Goal: Task Accomplishment & Management: Complete application form

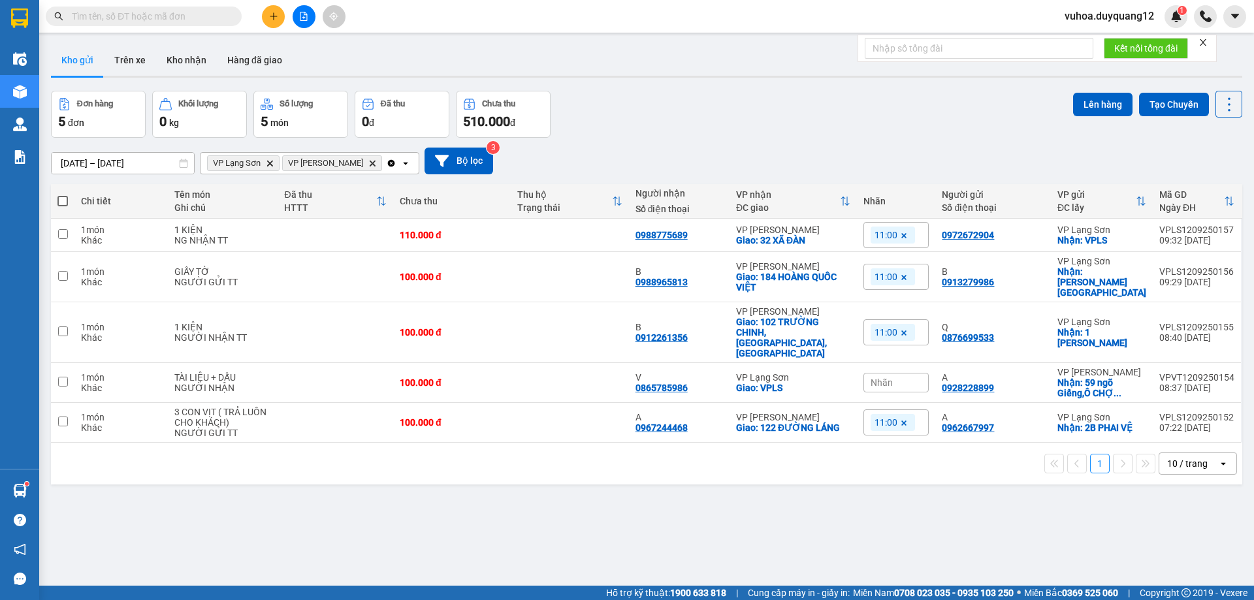
click at [178, 19] on input "text" at bounding box center [149, 16] width 154 height 14
drag, startPoint x: 178, startPoint y: 19, endPoint x: 644, endPoint y: 17, distance: 465.7
click at [644, 17] on div "Kết quả tìm kiếm ( 0 ) Bộ lọc No Data vuhoa.duyquang12 1" at bounding box center [627, 16] width 1254 height 33
click at [274, 14] on icon "plus" at bounding box center [273, 16] width 9 height 9
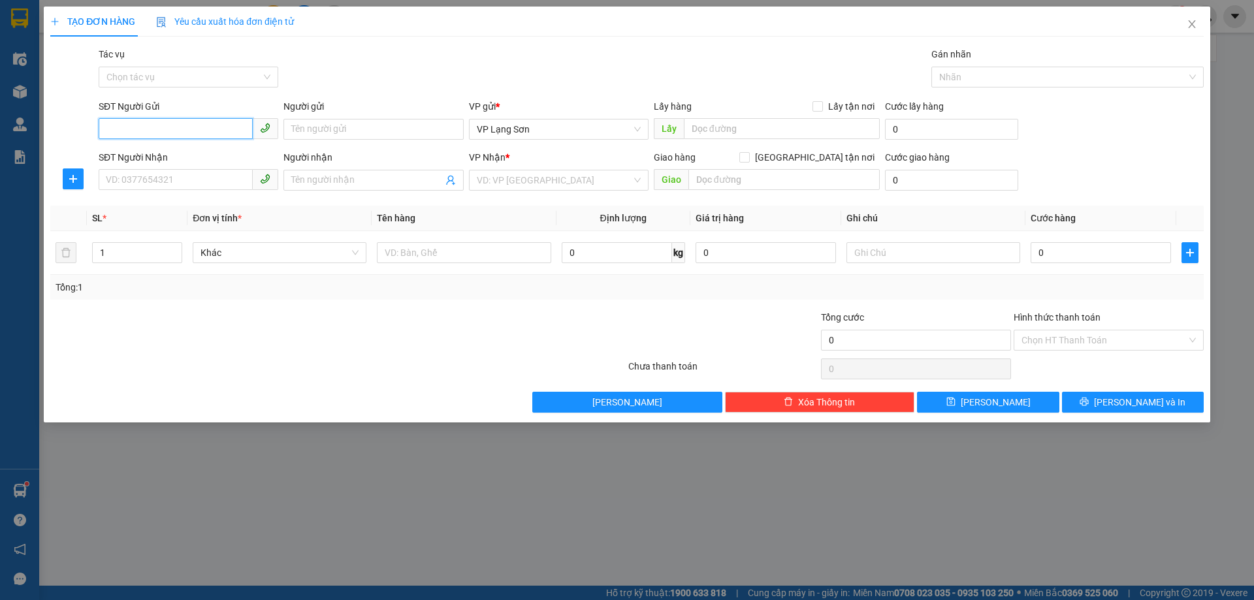
click at [157, 129] on input "SĐT Người Gửi" at bounding box center [176, 128] width 154 height 21
paste input "0968279898"
click at [573, 132] on span "VP Lạng Sơn" at bounding box center [559, 130] width 164 height 20
type input "0968279898"
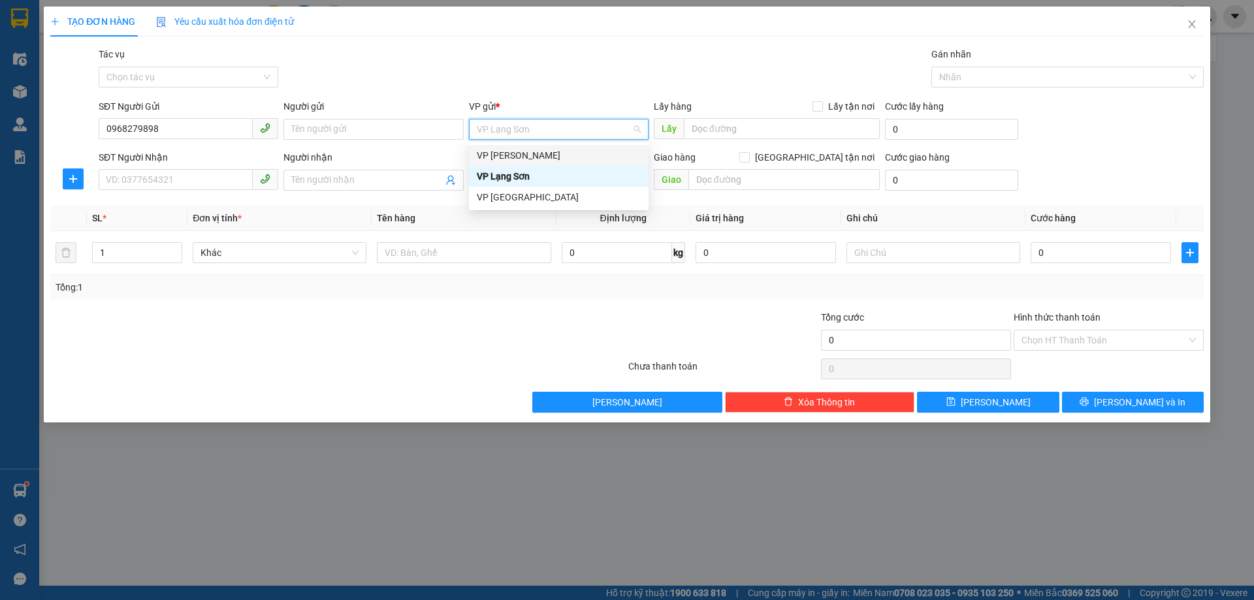
click at [559, 159] on div "VP [PERSON_NAME]" at bounding box center [559, 155] width 164 height 14
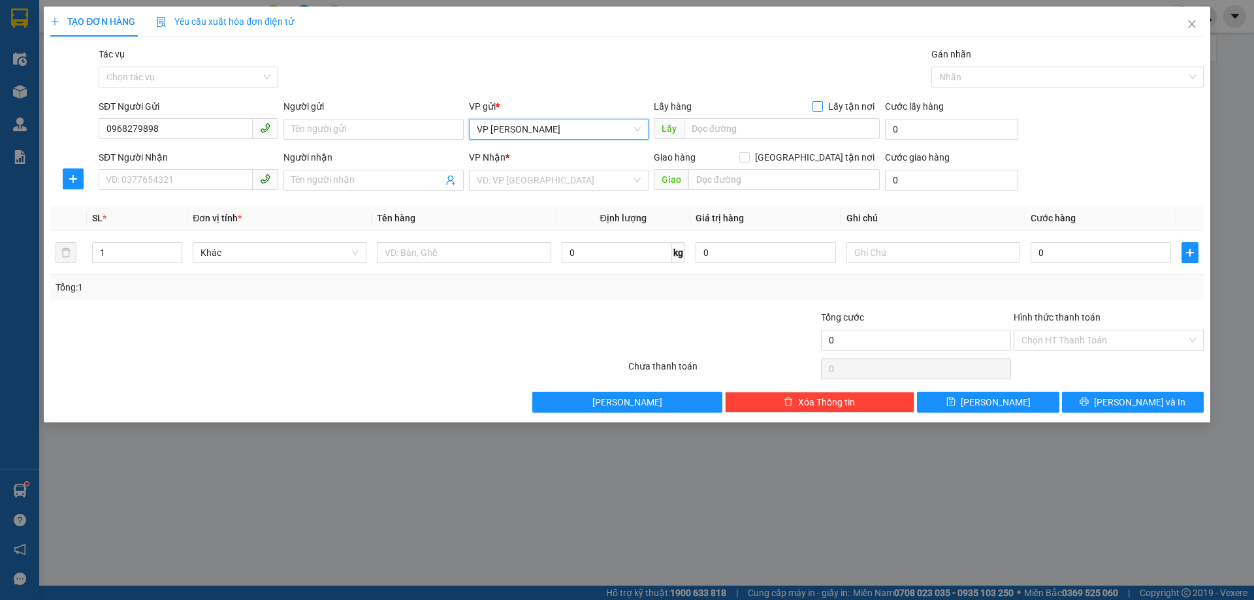
click at [818, 106] on input "Lấy tận nơi" at bounding box center [817, 105] width 9 height 9
checkbox input "true"
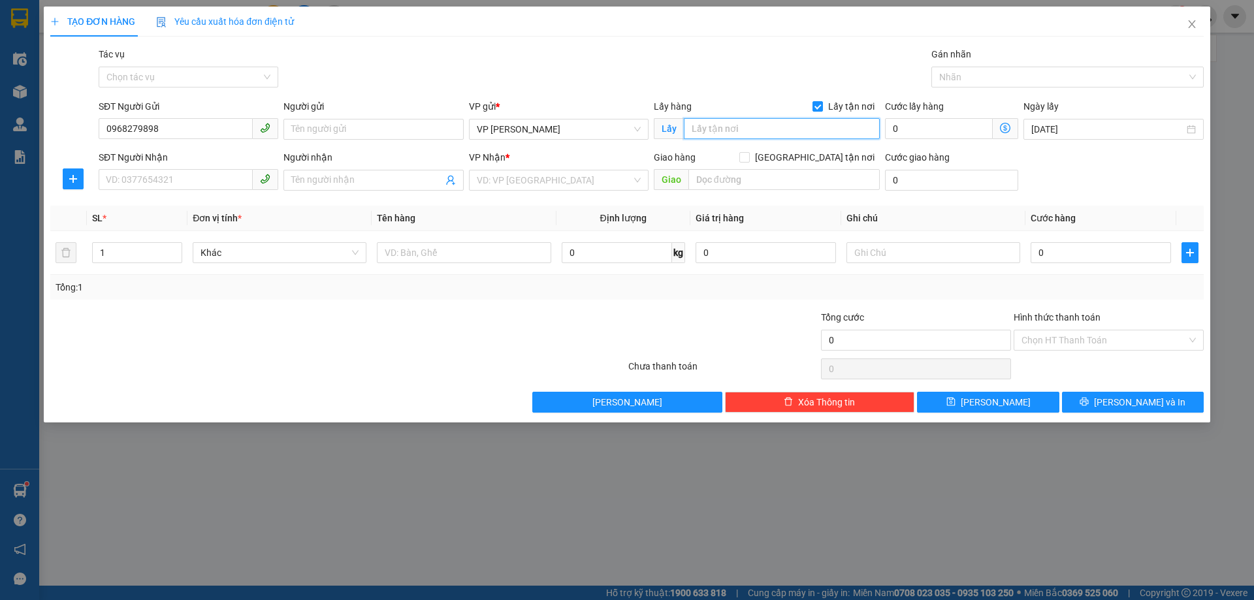
click at [780, 131] on input "text" at bounding box center [782, 128] width 196 height 21
type input "203 [PERSON_NAME]"
drag, startPoint x: 570, startPoint y: 169, endPoint x: 560, endPoint y: 185, distance: 18.8
click at [566, 174] on div "VP Nhận * VD: VP [GEOGRAPHIC_DATA]" at bounding box center [559, 173] width 180 height 46
click at [542, 180] on input "search" at bounding box center [554, 180] width 155 height 20
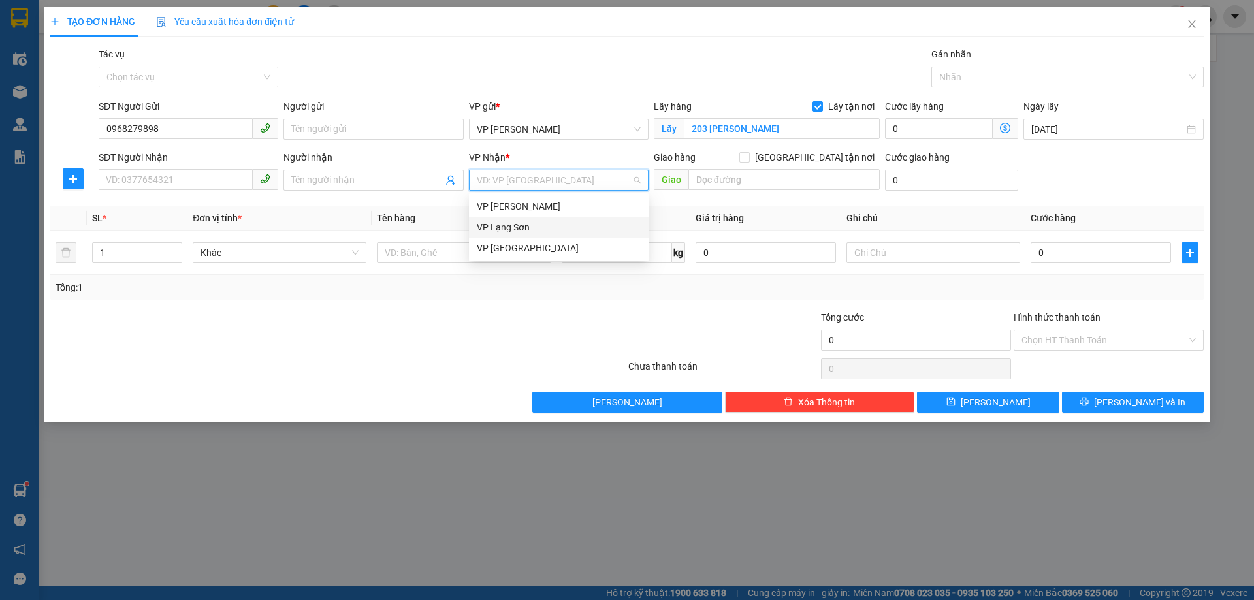
click at [523, 225] on div "VP Lạng Sơn" at bounding box center [559, 227] width 164 height 14
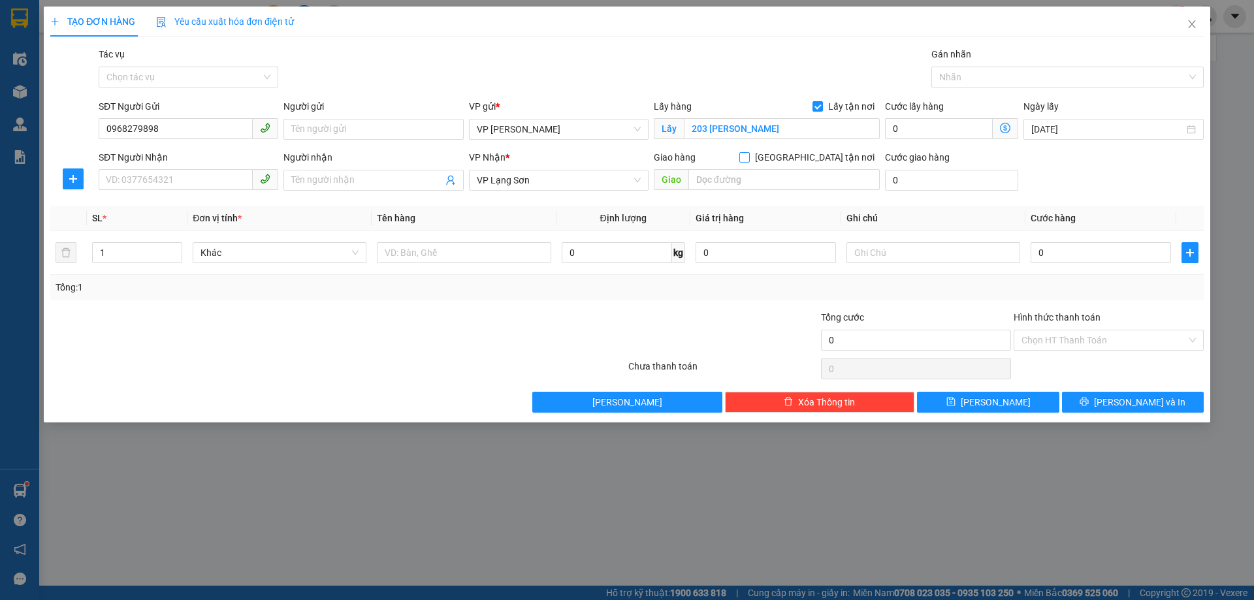
click at [749, 158] on input "[GEOGRAPHIC_DATA] tận nơi" at bounding box center [743, 156] width 9 height 9
checkbox input "true"
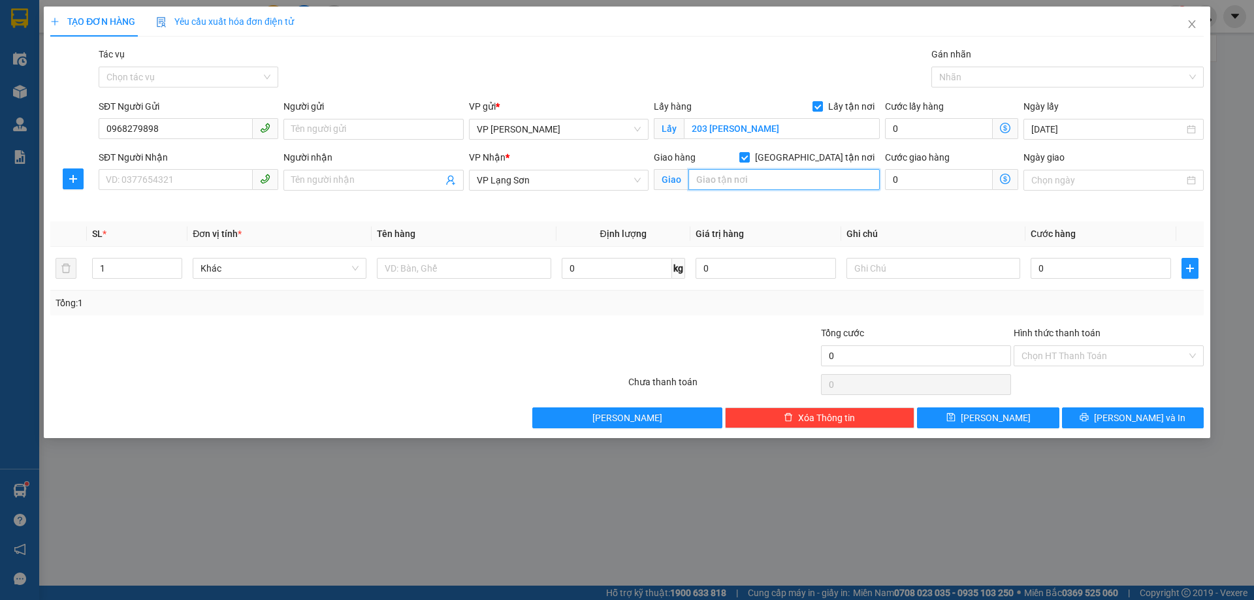
click at [745, 182] on input "text" at bounding box center [783, 179] width 191 height 21
click at [170, 178] on input "SĐT Người Nhận" at bounding box center [176, 179] width 154 height 21
drag, startPoint x: 110, startPoint y: 127, endPoint x: 118, endPoint y: 122, distance: 9.4
click at [110, 127] on input "0968279898" at bounding box center [176, 128] width 154 height 21
type input "0968279898"
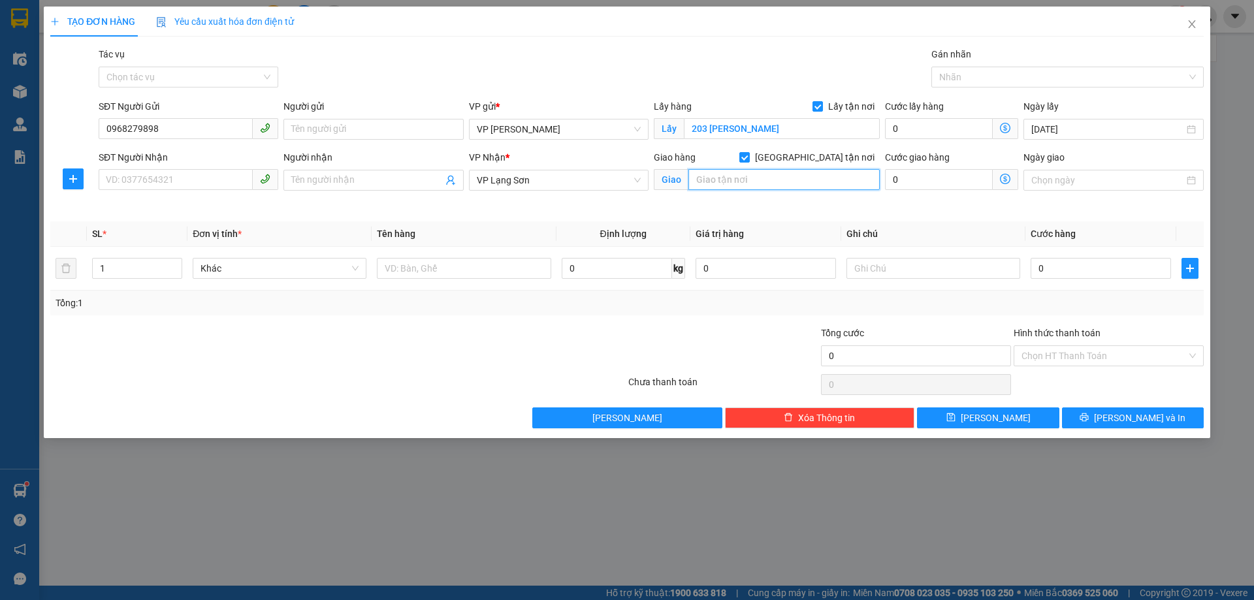
click at [737, 174] on input "text" at bounding box center [783, 179] width 191 height 21
type input "BÔNG LAU 2"
click at [137, 182] on input "SĐT Người Nhận" at bounding box center [176, 179] width 154 height 21
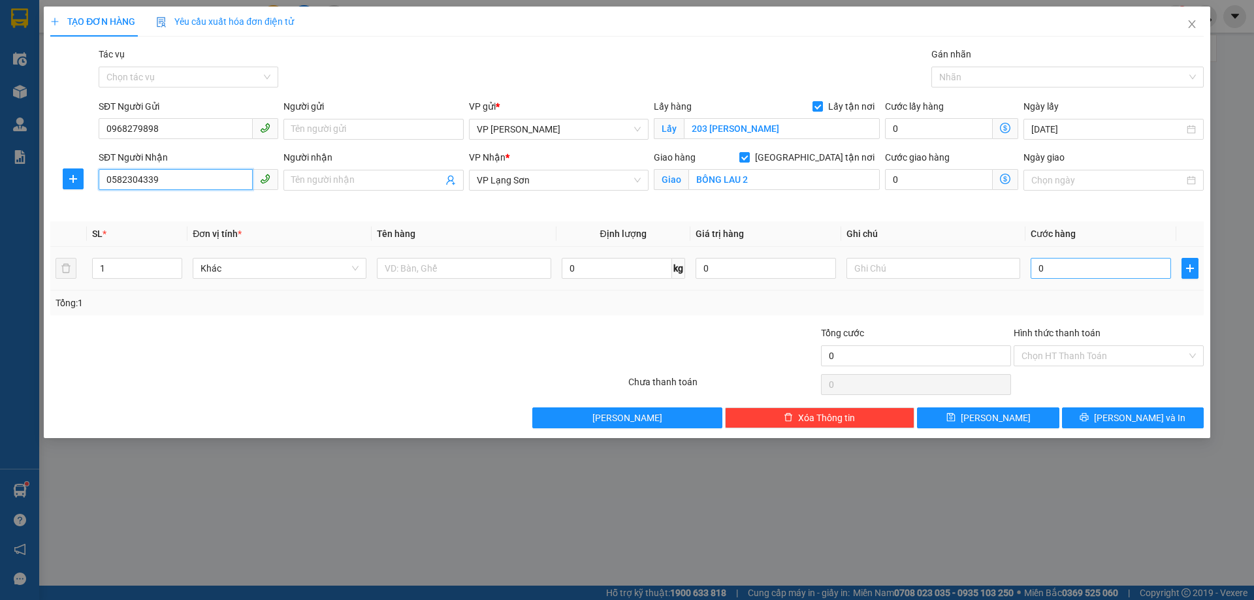
type input "0582304339"
click at [1067, 274] on input "0" at bounding box center [1101, 268] width 140 height 21
type input "1"
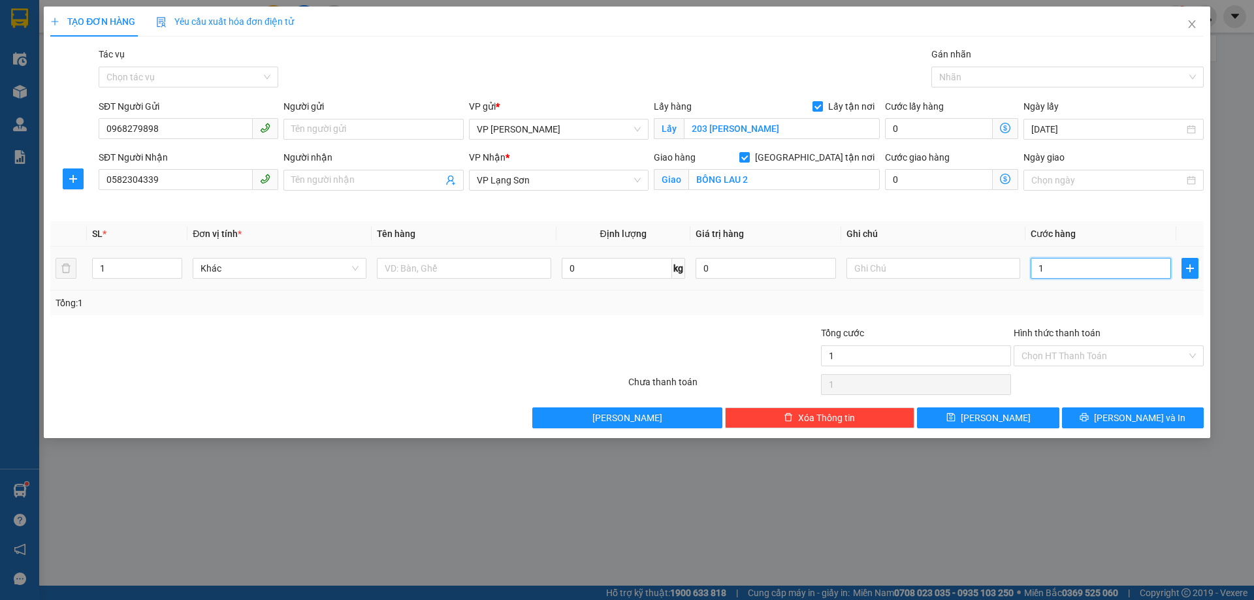
type input "10"
type input "100"
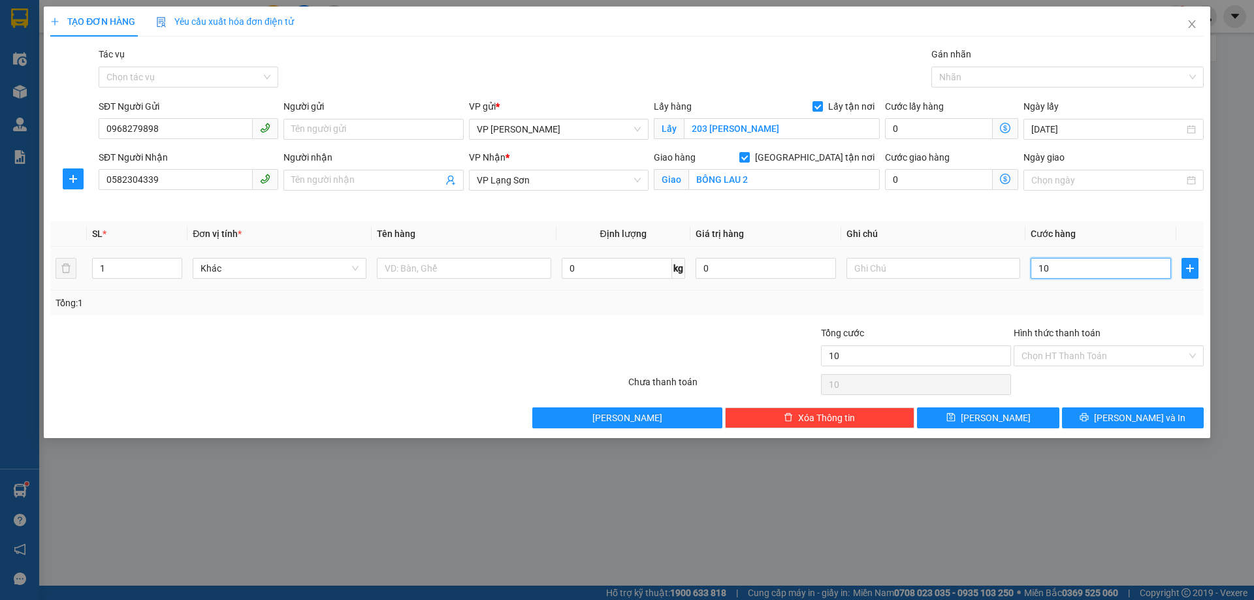
type input "100"
type input "100.000"
click at [926, 272] on input "text" at bounding box center [934, 268] width 174 height 21
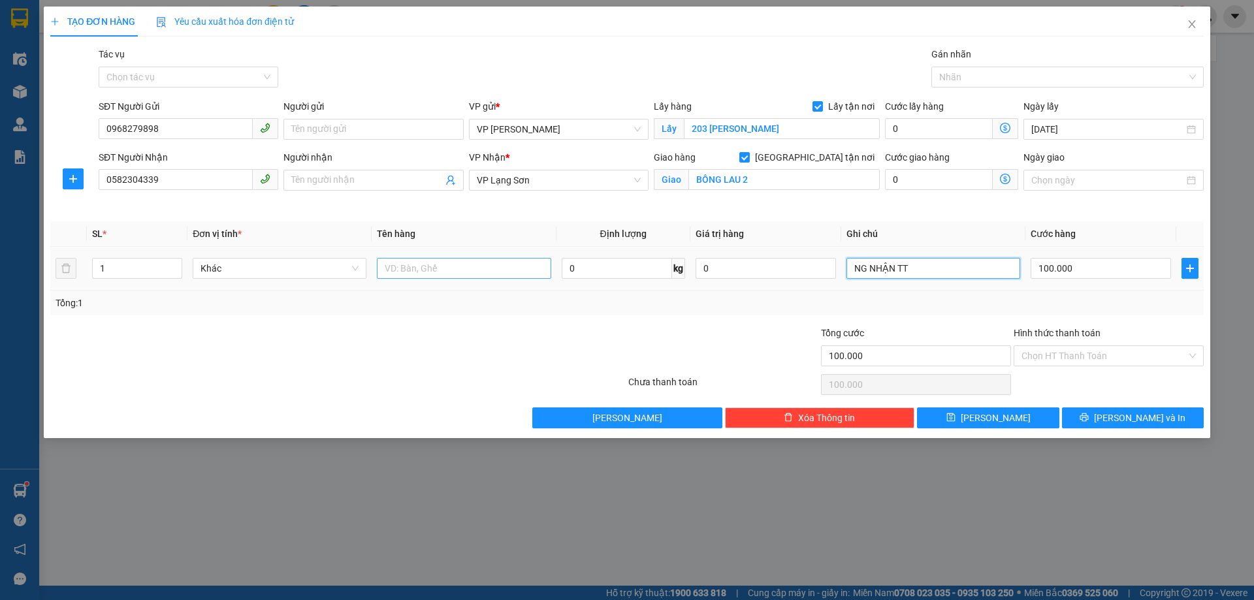
type input "NG NHẬN TT"
click at [424, 265] on input "text" at bounding box center [464, 268] width 174 height 21
type input "GẠT MƯA"
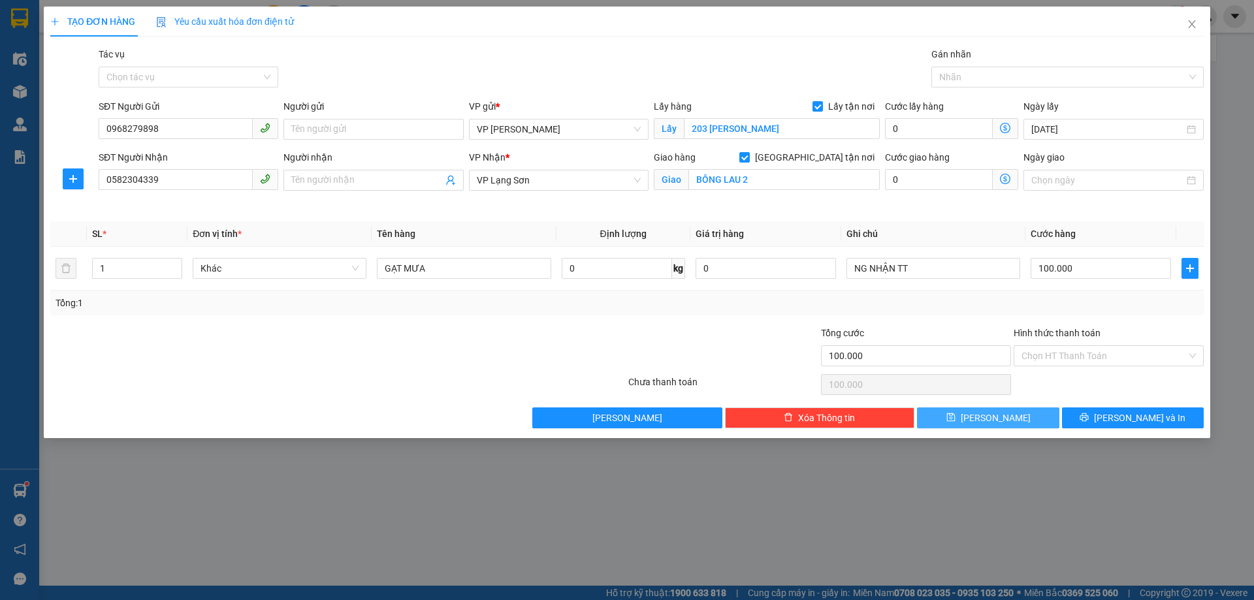
click at [971, 417] on button "[PERSON_NAME]" at bounding box center [988, 418] width 142 height 21
checkbox input "false"
type input "0"
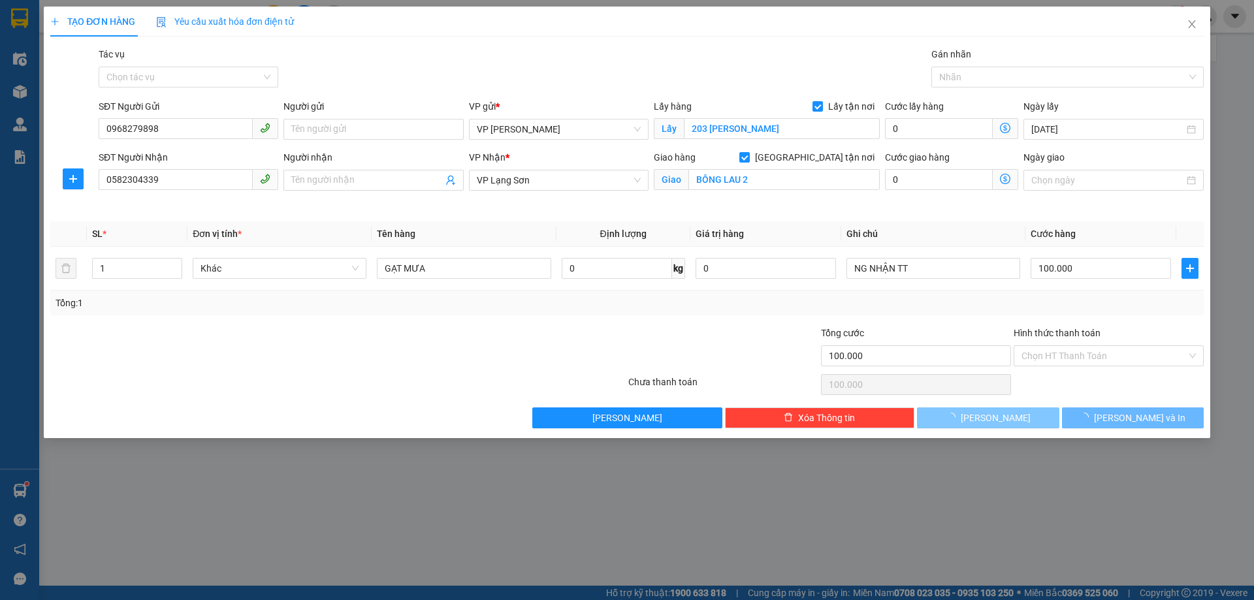
type input "0"
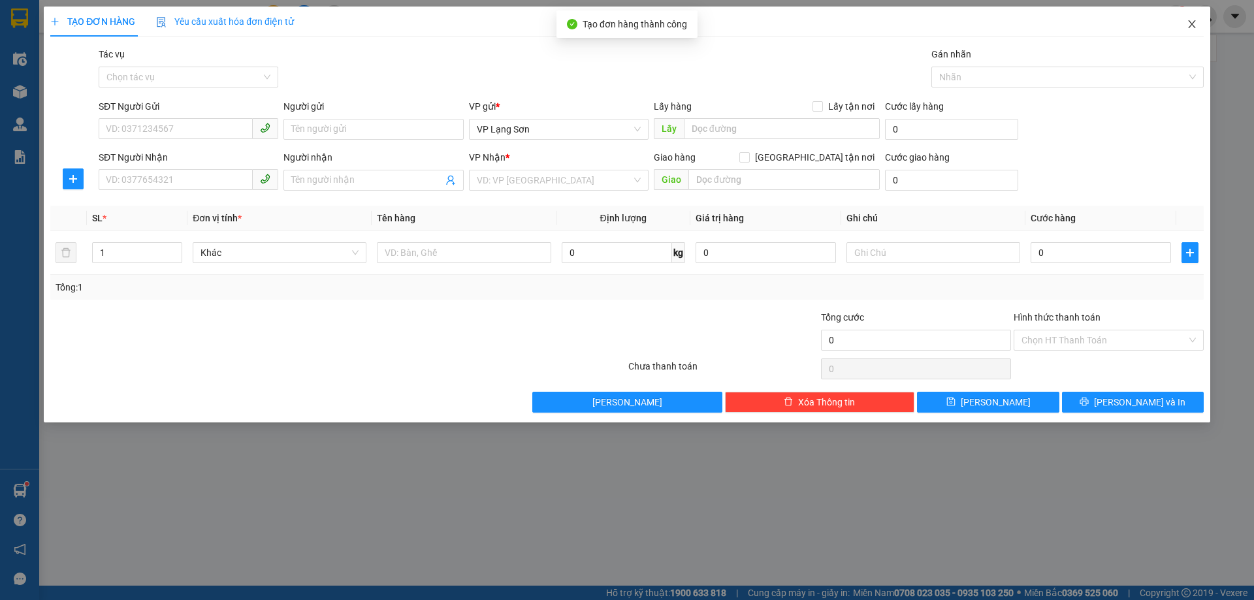
click at [1196, 25] on icon "close" at bounding box center [1192, 24] width 10 height 10
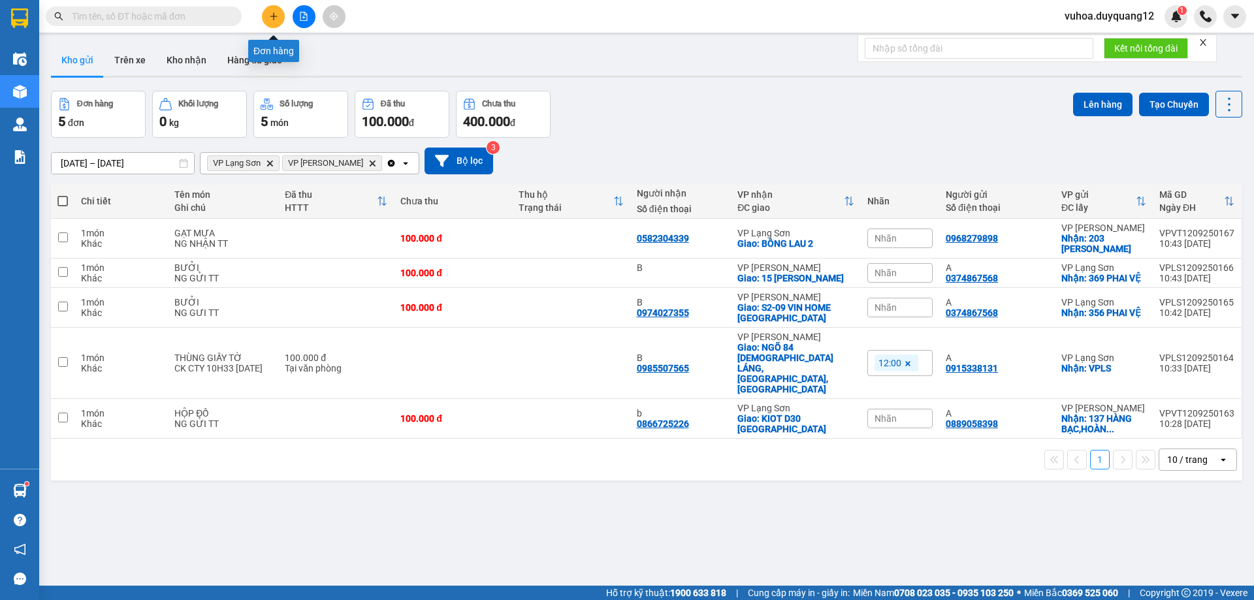
click at [275, 20] on icon "plus" at bounding box center [273, 16] width 9 height 9
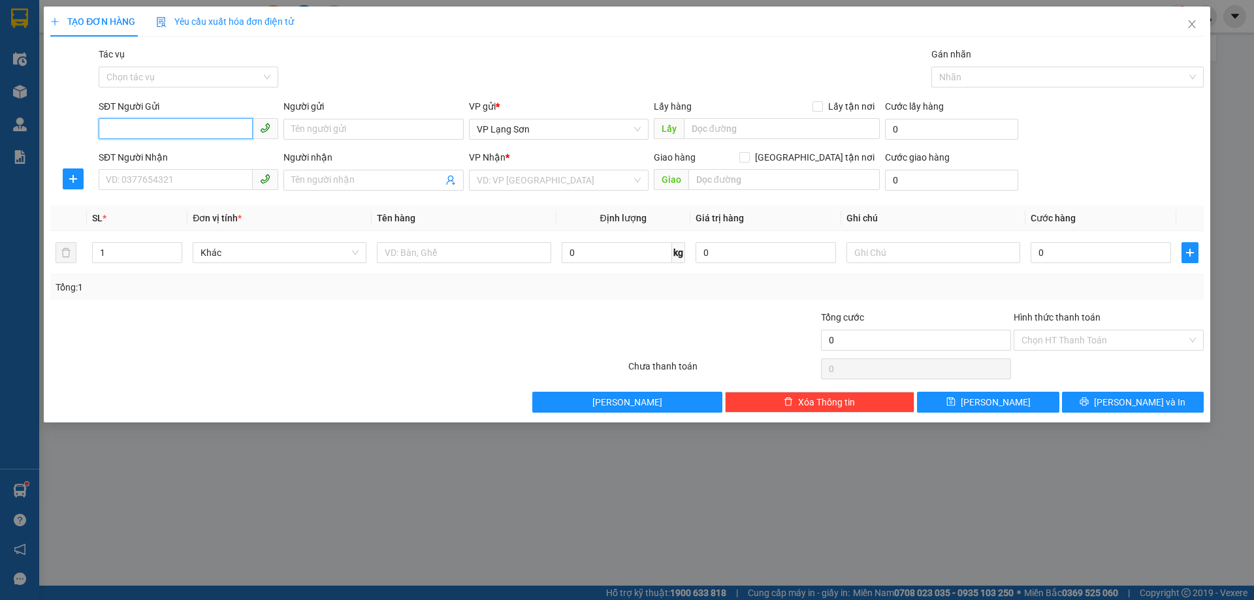
click at [148, 131] on input "SĐT Người Gửi" at bounding box center [176, 128] width 154 height 21
paste input "0964589943"
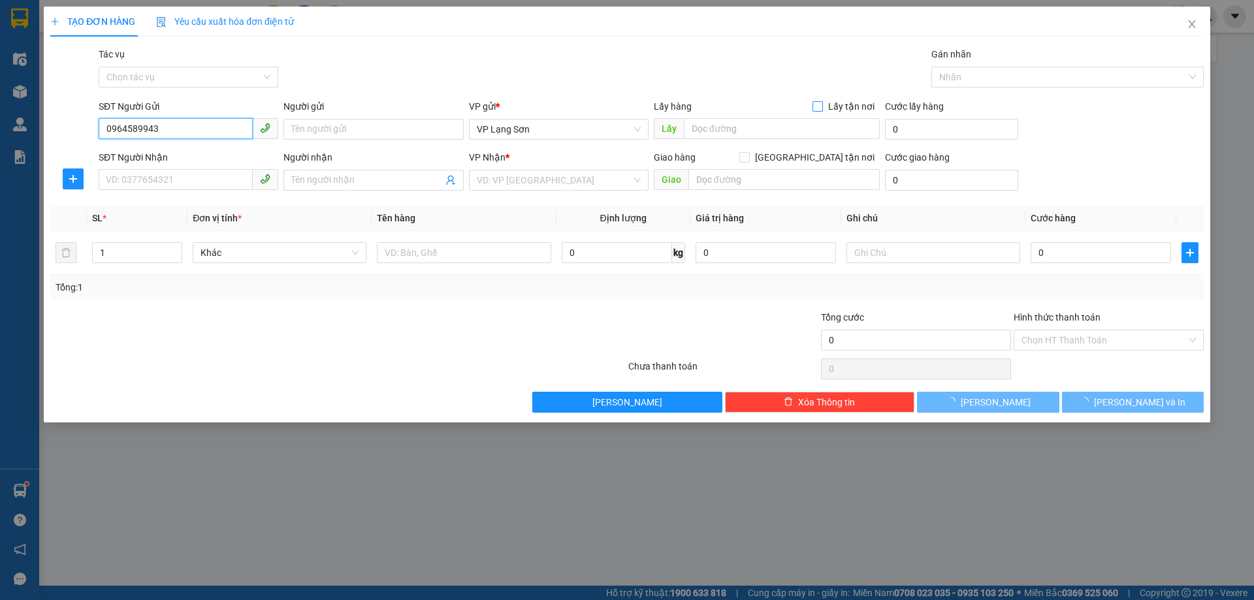
type input "0964589943"
drag, startPoint x: 822, startPoint y: 105, endPoint x: 726, endPoint y: 124, distance: 97.2
click at [820, 106] on input "Lấy tận nơi" at bounding box center [817, 105] width 9 height 9
checkbox input "true"
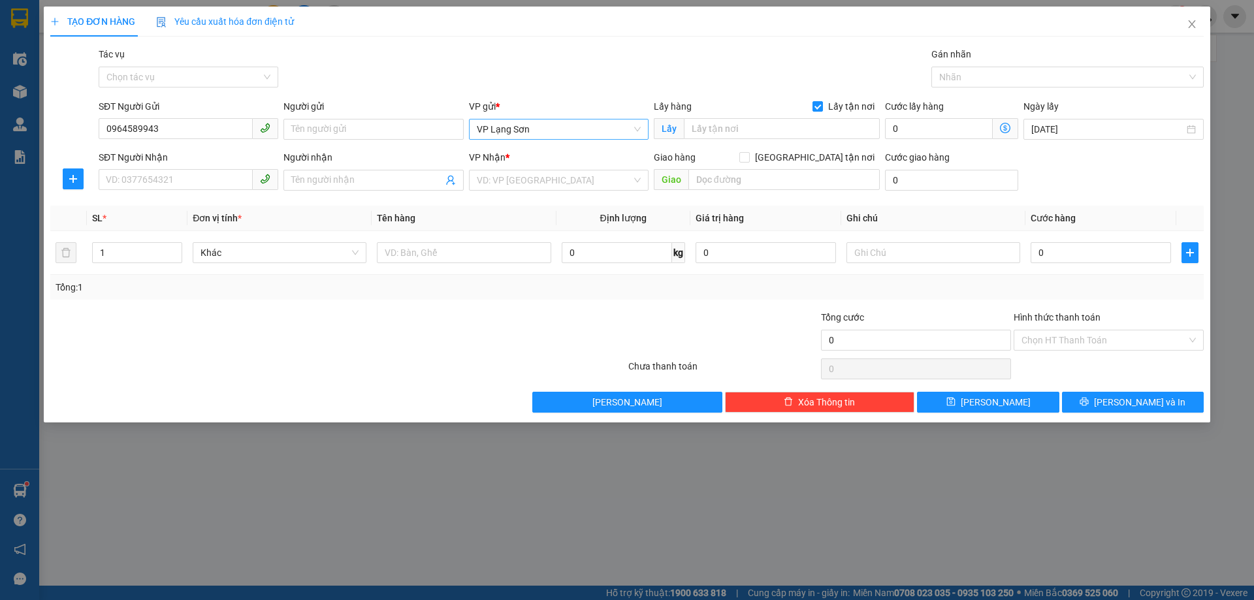
drag, startPoint x: 578, startPoint y: 125, endPoint x: 573, endPoint y: 135, distance: 11.1
click at [577, 128] on span "VP Lạng Sơn" at bounding box center [559, 130] width 164 height 20
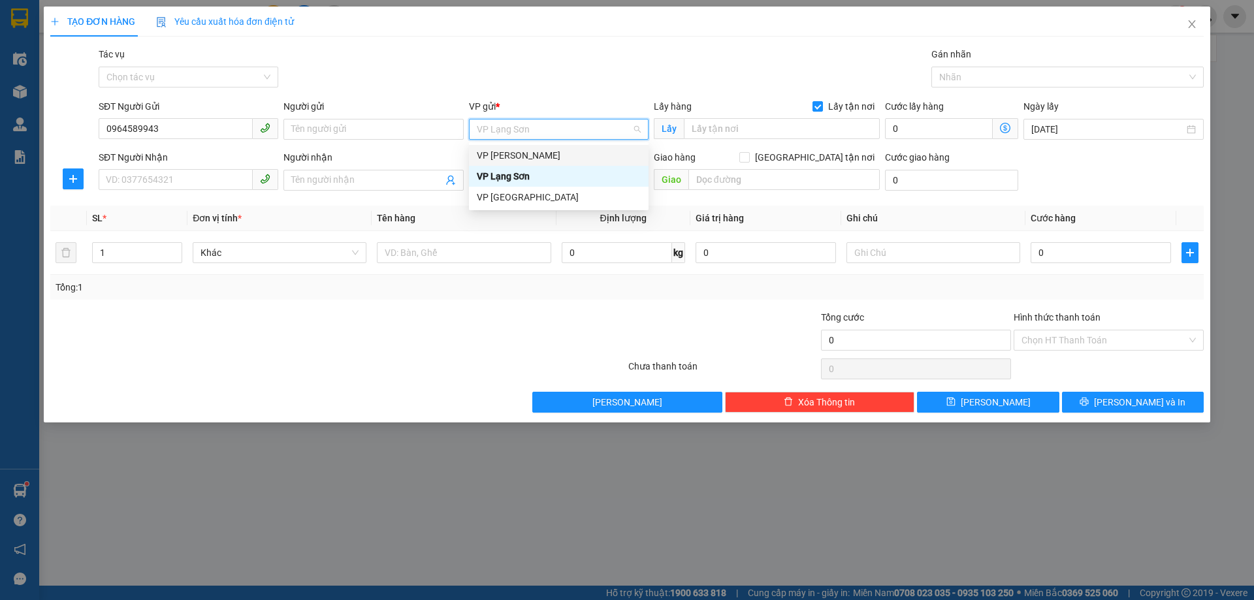
click at [555, 157] on div "VP [PERSON_NAME]" at bounding box center [559, 155] width 164 height 14
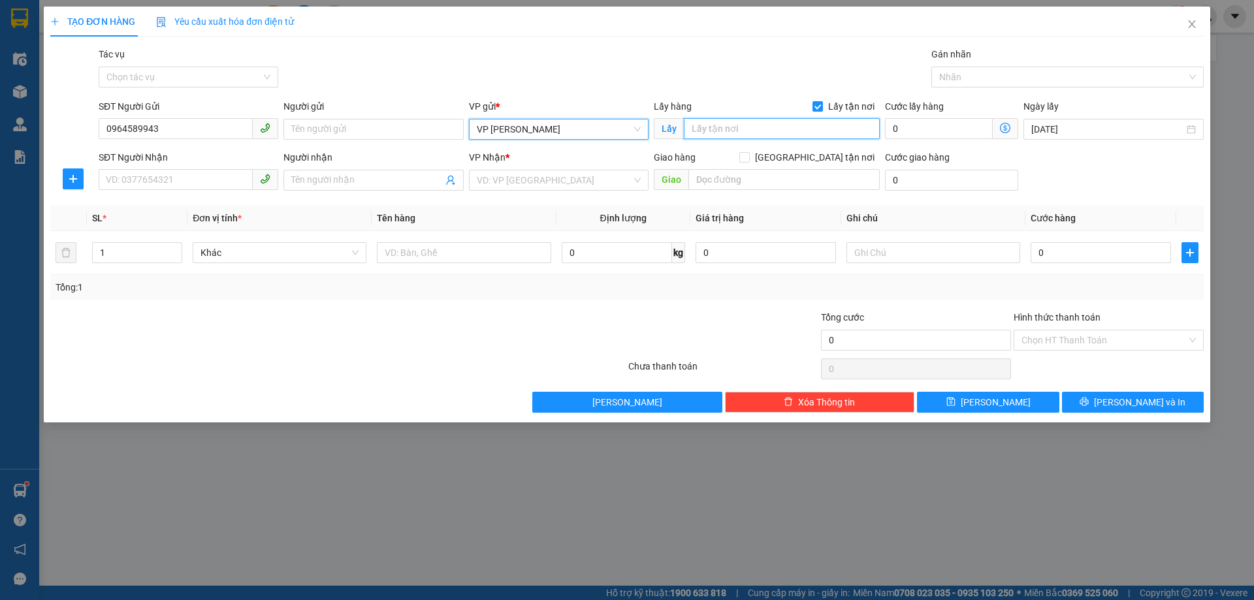
click at [699, 133] on input "text" at bounding box center [782, 128] width 196 height 21
type input "420 [PERSON_NAME]"
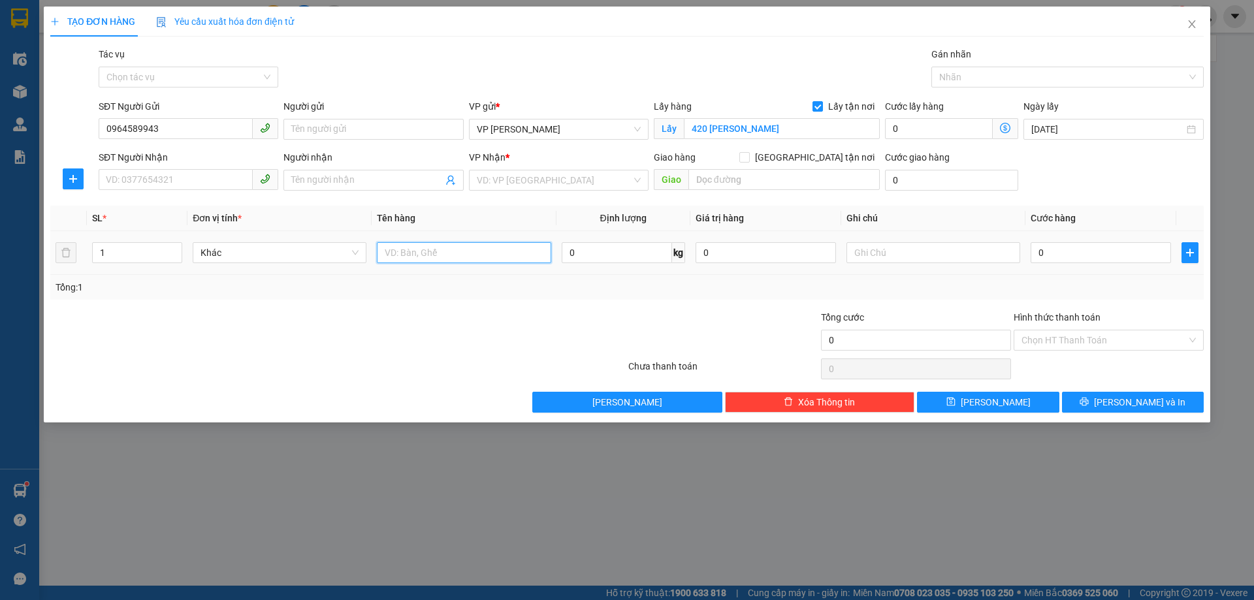
click at [427, 251] on input "text" at bounding box center [464, 252] width 174 height 21
type input "D"
type input "ĐT"
drag, startPoint x: 555, startPoint y: 181, endPoint x: 550, endPoint y: 192, distance: 12.3
click at [555, 180] on input "search" at bounding box center [554, 180] width 155 height 20
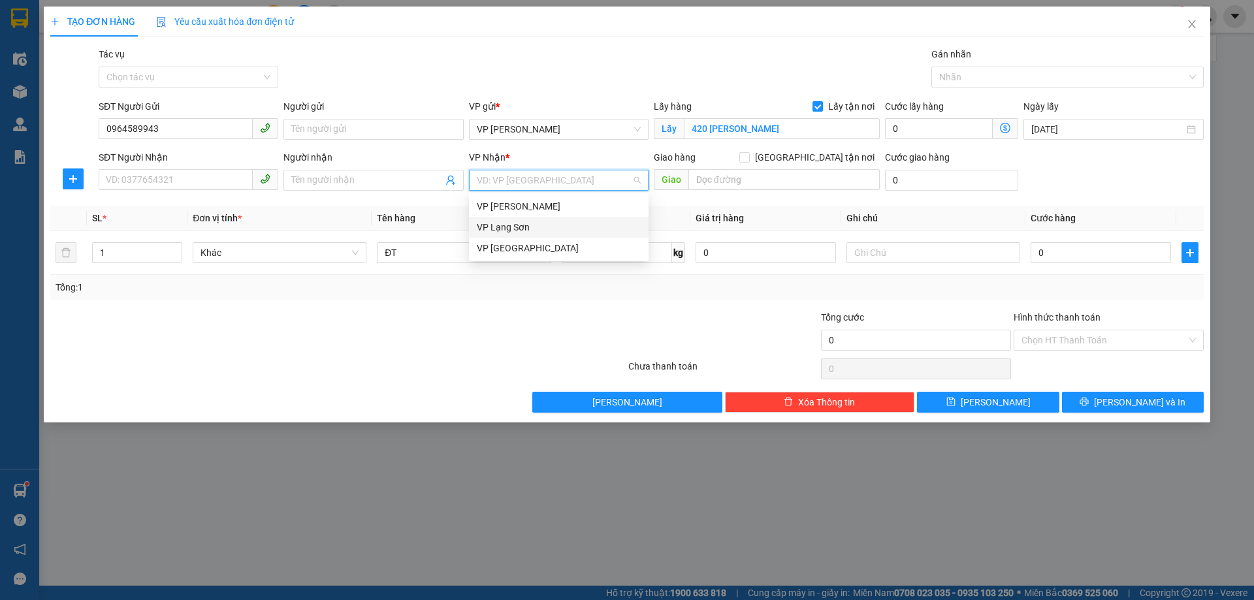
click at [534, 230] on div "VP Lạng Sơn" at bounding box center [559, 227] width 164 height 14
click at [749, 157] on input "[GEOGRAPHIC_DATA] tận nơi" at bounding box center [743, 156] width 9 height 9
checkbox input "true"
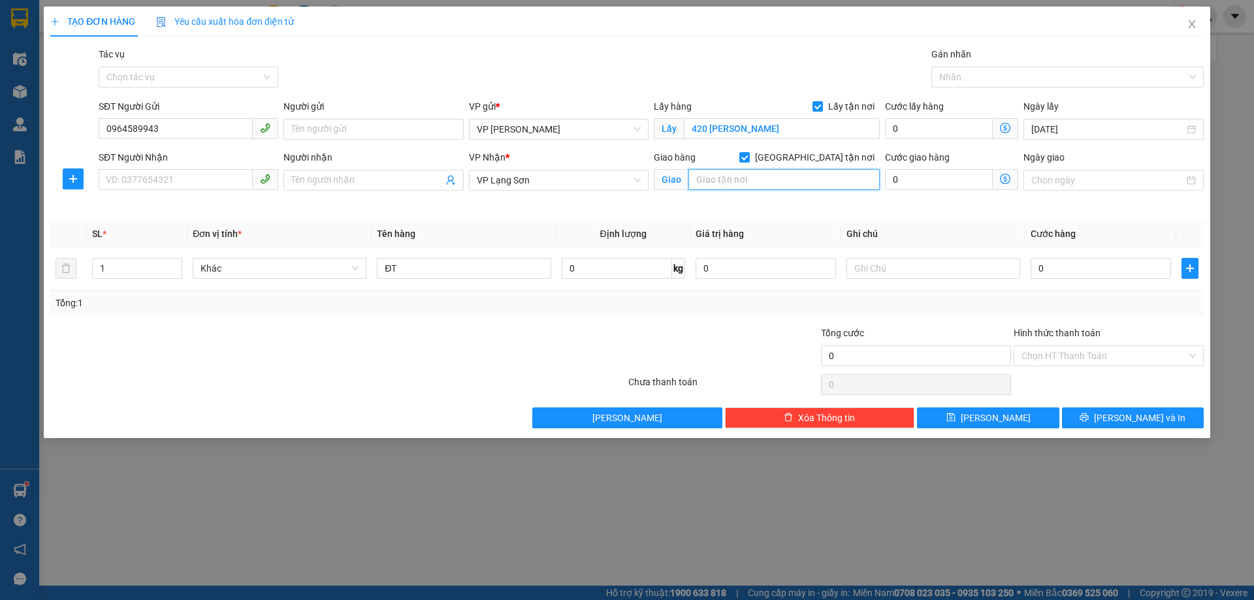
click at [737, 180] on input "text" at bounding box center [783, 179] width 191 height 21
type input "117 [PERSON_NAME]"
click at [152, 176] on input "SĐT Người Nhận" at bounding box center [176, 179] width 154 height 21
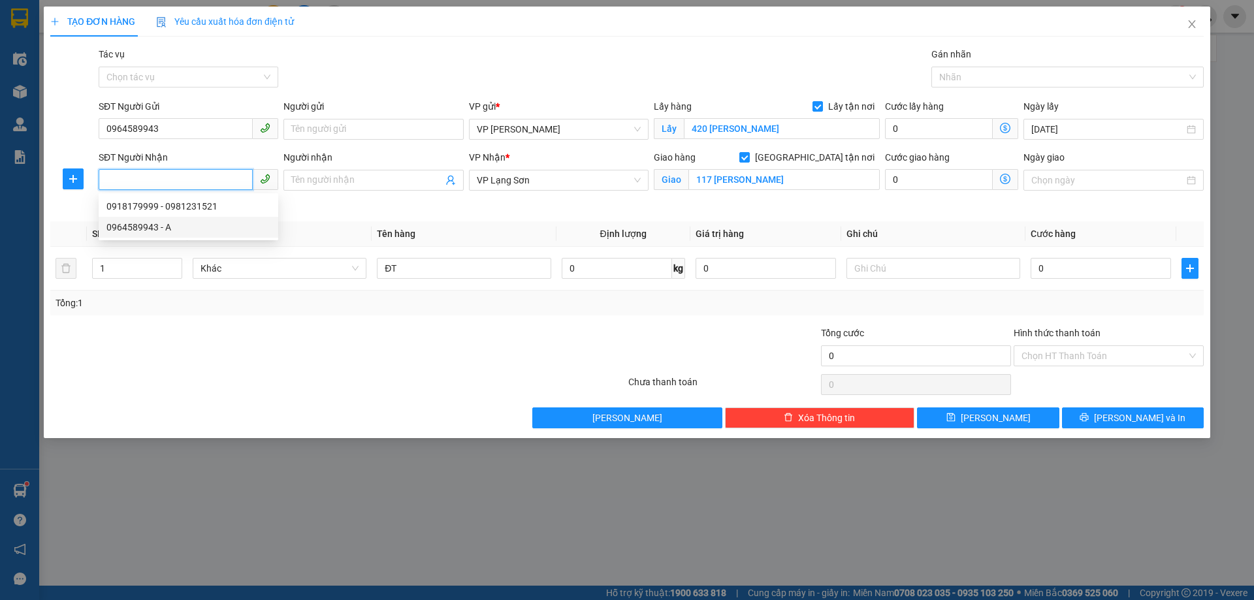
click at [161, 222] on div "0964589943 - A" at bounding box center [188, 227] width 164 height 14
type input "0964589943"
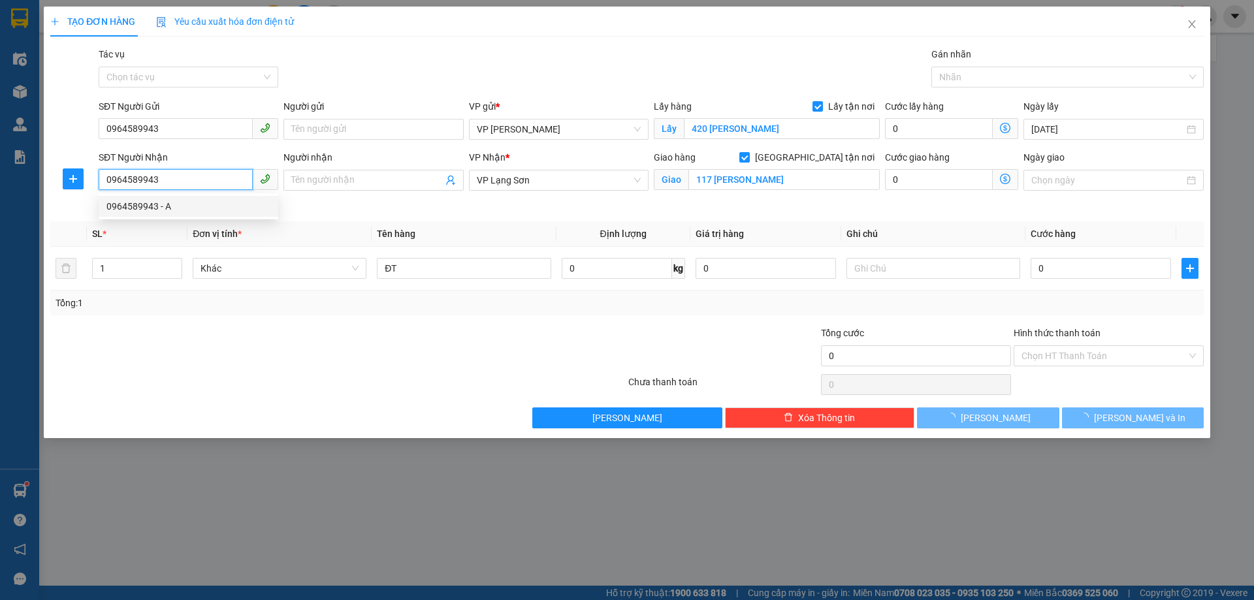
type input "A"
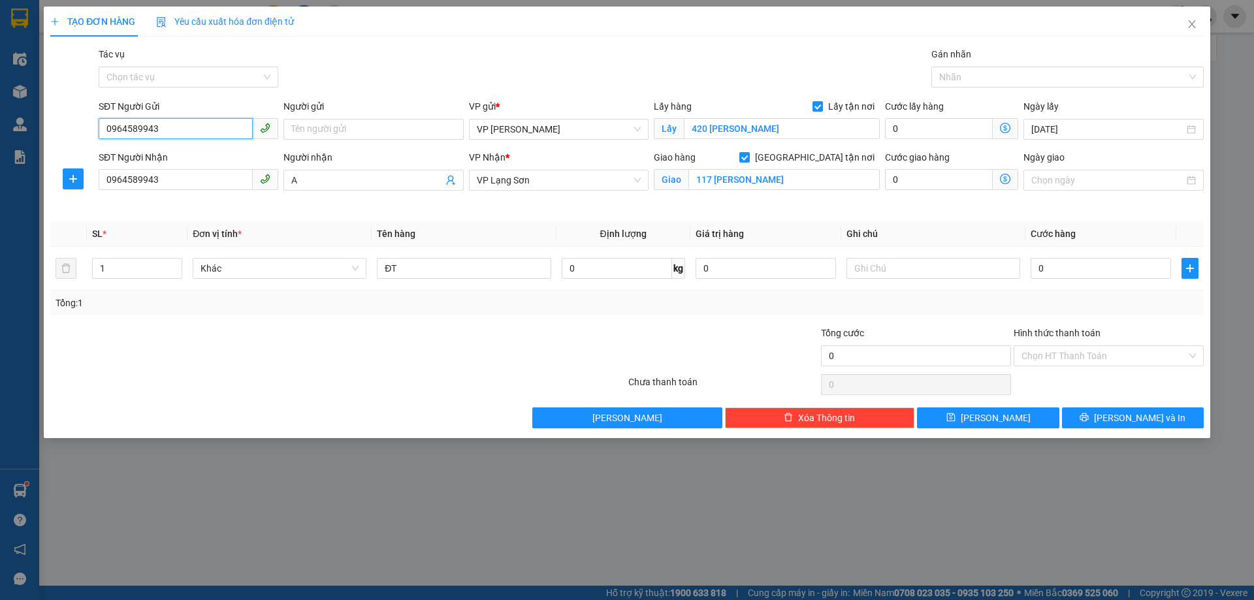
click at [108, 123] on input "0964589943" at bounding box center [176, 128] width 154 height 21
drag, startPoint x: 172, startPoint y: 131, endPoint x: 14, endPoint y: 117, distance: 158.7
click at [14, 117] on div "TẠO ĐƠN HÀNG Yêu cầu xuất hóa đơn điện tử Transit Pickup Surcharge Ids Transit …" at bounding box center [627, 300] width 1254 height 600
type input "0363381350"
drag, startPoint x: 1103, startPoint y: 282, endPoint x: 1103, endPoint y: 274, distance: 7.2
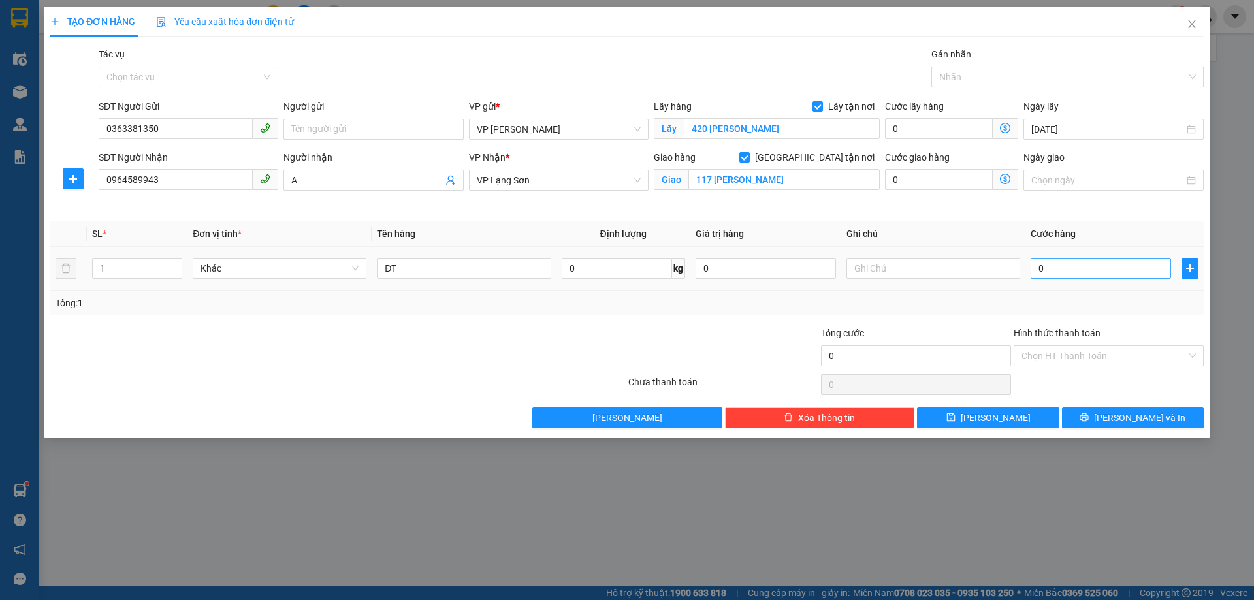
click at [1103, 280] on td "0" at bounding box center [1101, 269] width 151 height 44
click at [1103, 274] on input "0" at bounding box center [1101, 268] width 140 height 21
type input "1"
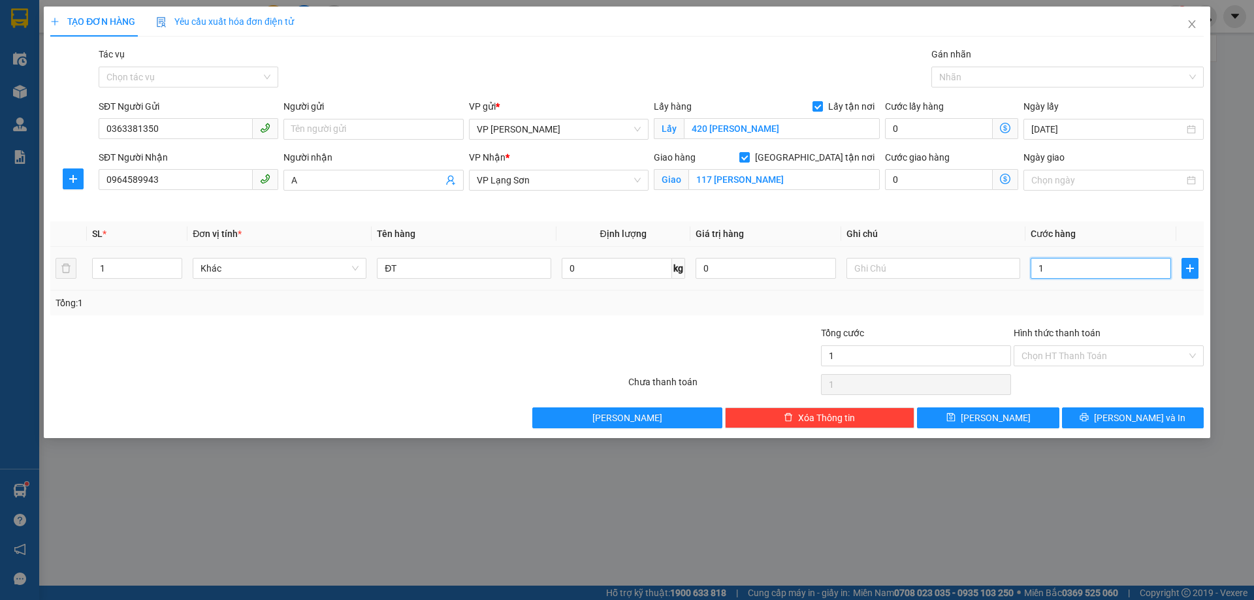
type input "10"
type input "100"
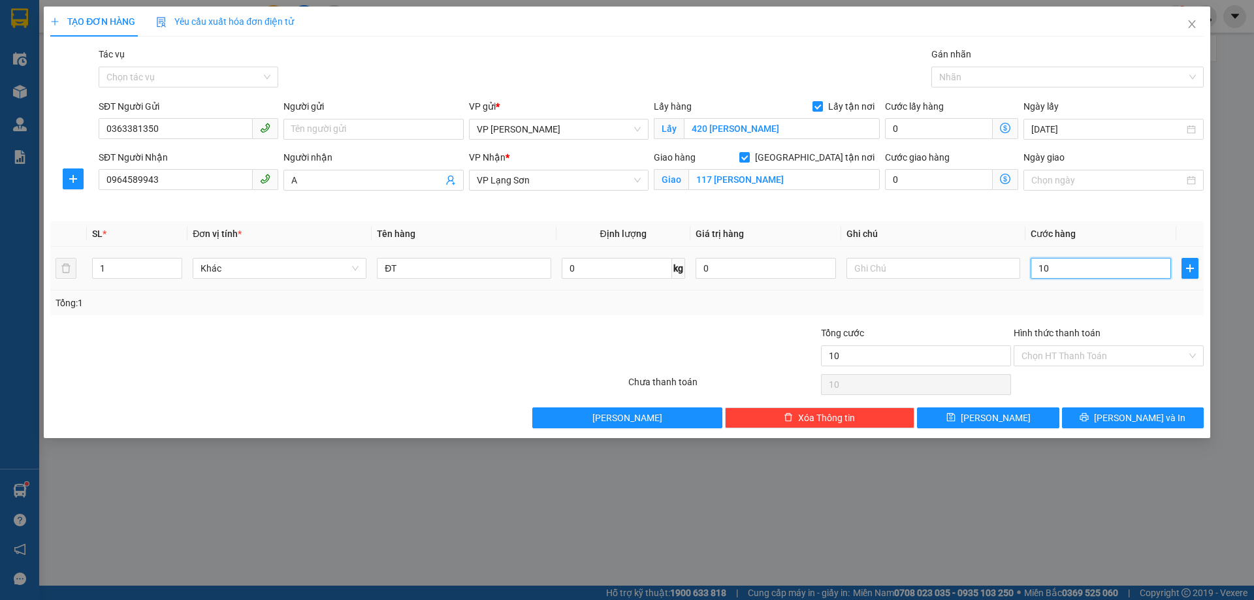
type input "100"
type input "100.000"
click at [913, 272] on input "text" at bounding box center [934, 268] width 174 height 21
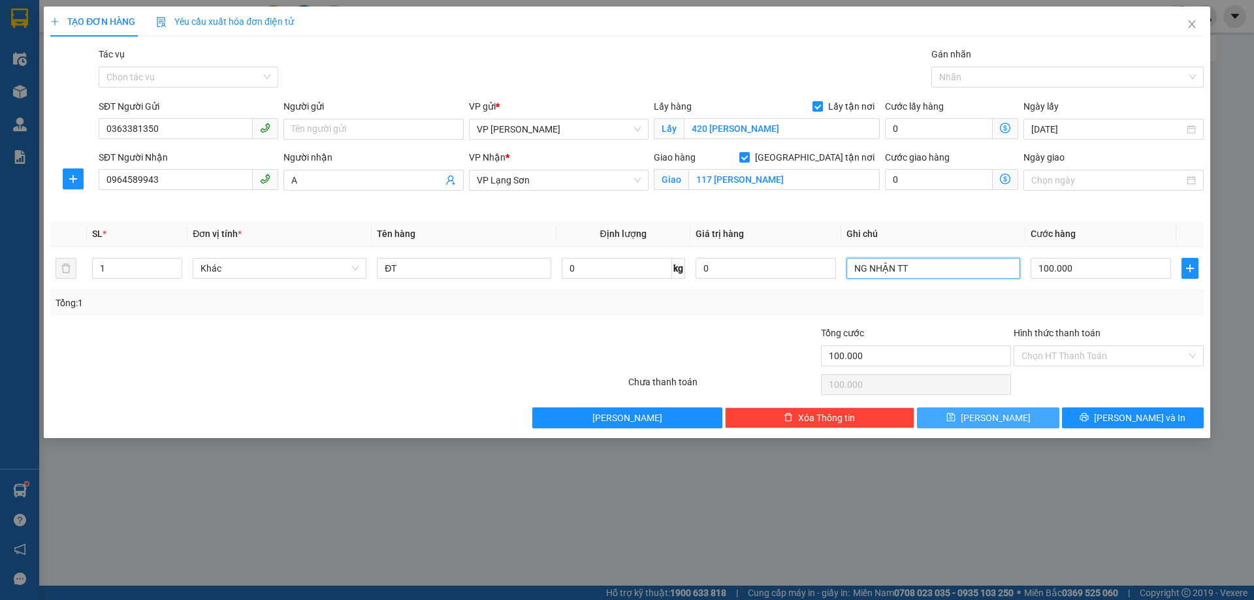
type input "NG NHẬN TT"
click at [1002, 416] on span "[PERSON_NAME]" at bounding box center [996, 418] width 70 height 14
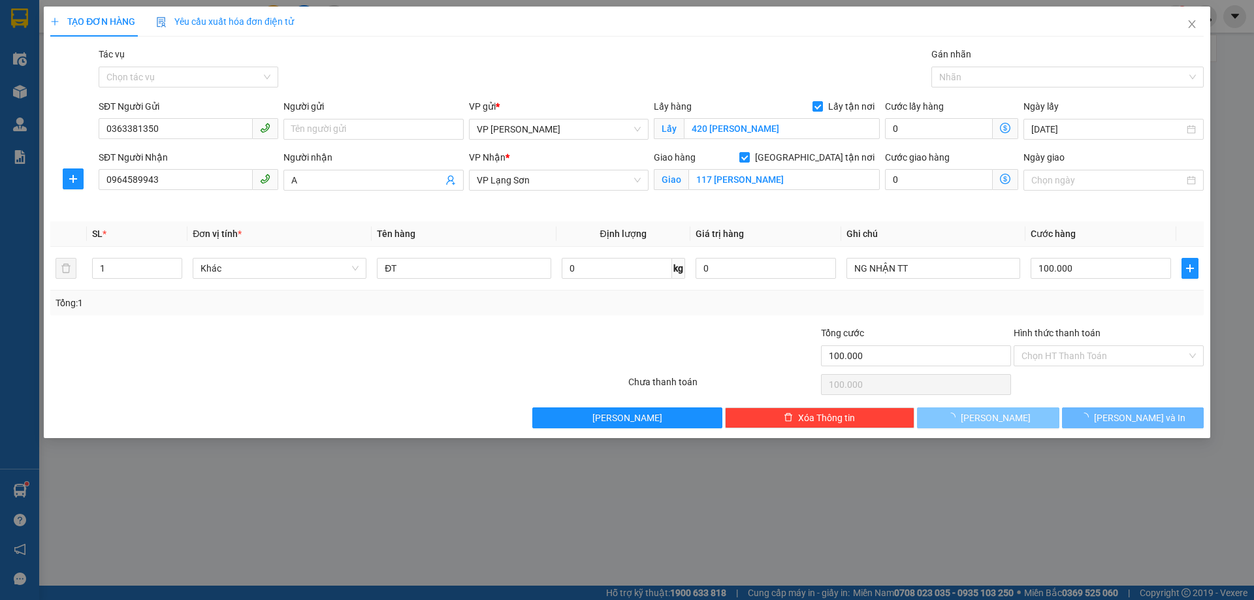
checkbox input "false"
type input "0"
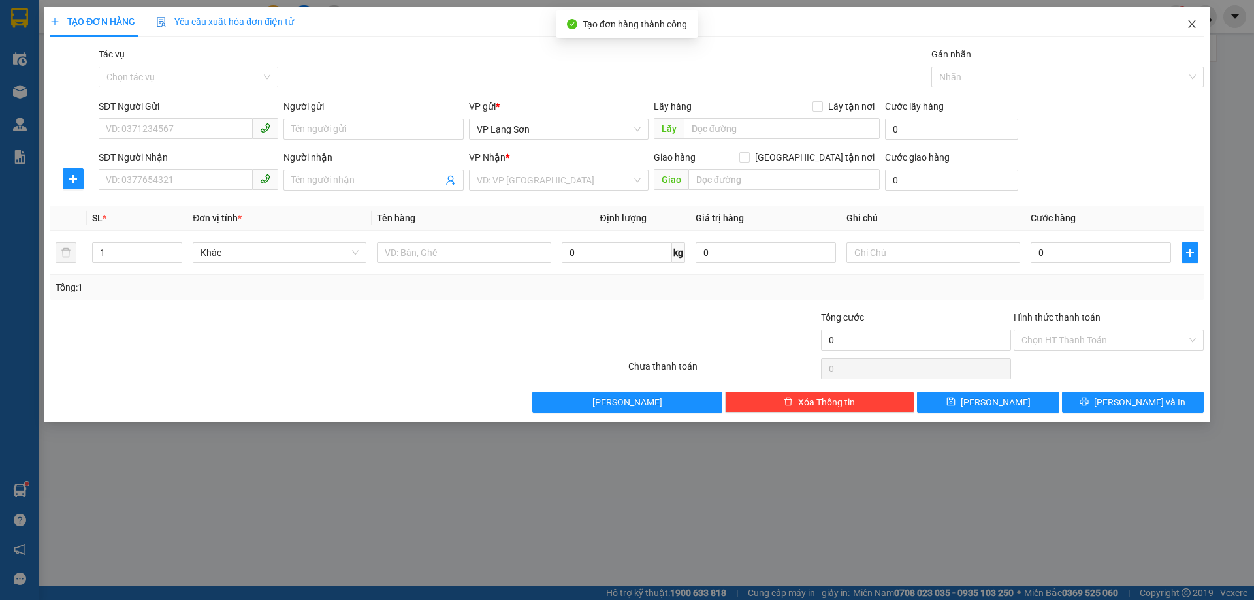
click at [1194, 25] on icon "close" at bounding box center [1192, 24] width 10 height 10
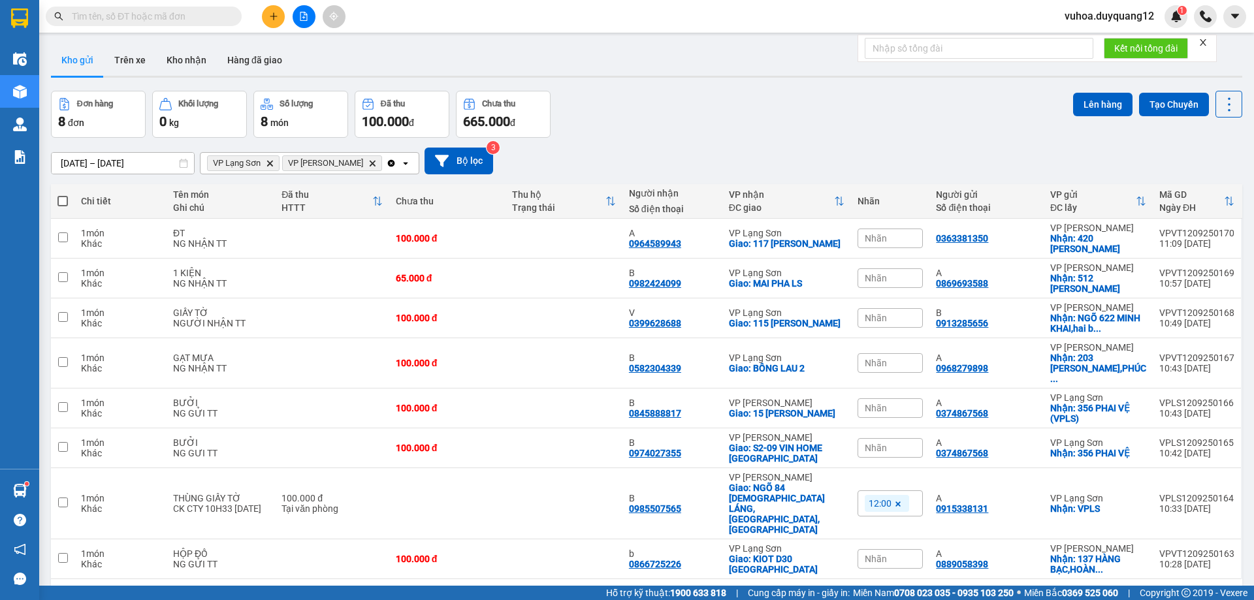
click at [102, 15] on input "text" at bounding box center [149, 16] width 154 height 14
paste input "0374867568"
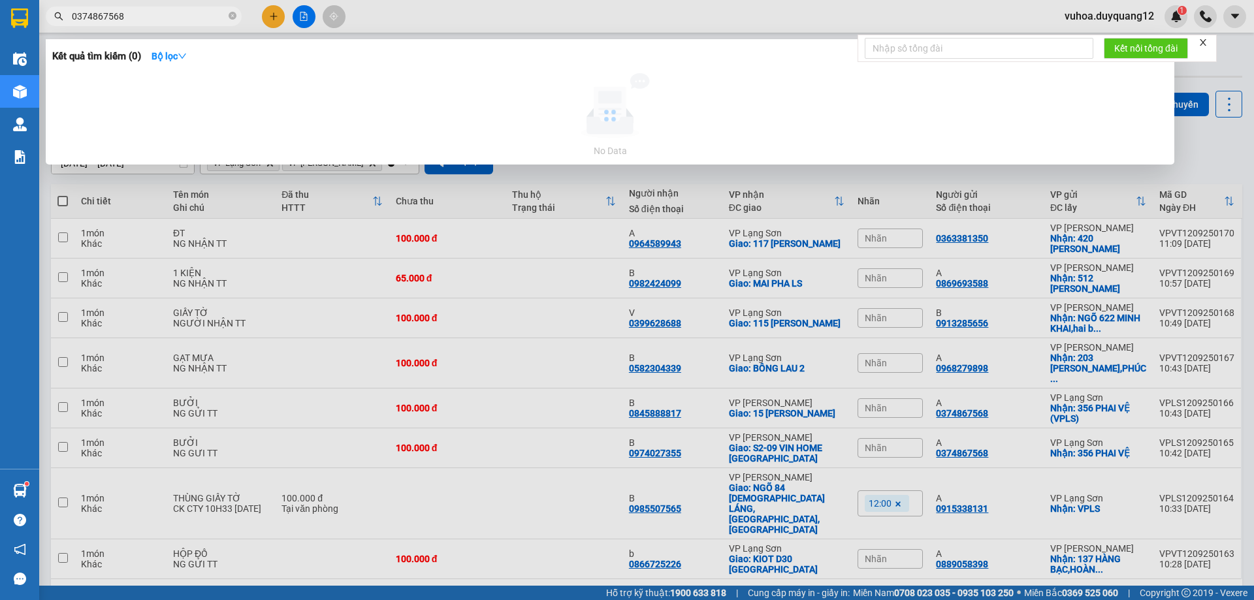
type input "0374867568"
click at [1223, 151] on div at bounding box center [627, 300] width 1254 height 600
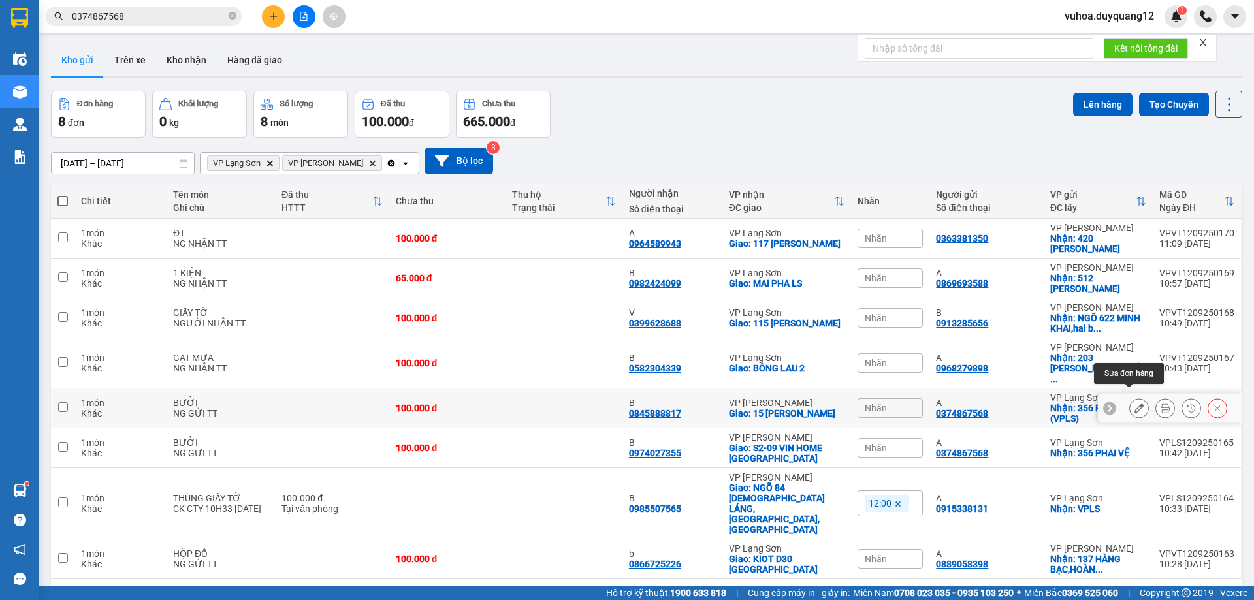
click at [1130, 400] on button at bounding box center [1139, 408] width 18 height 23
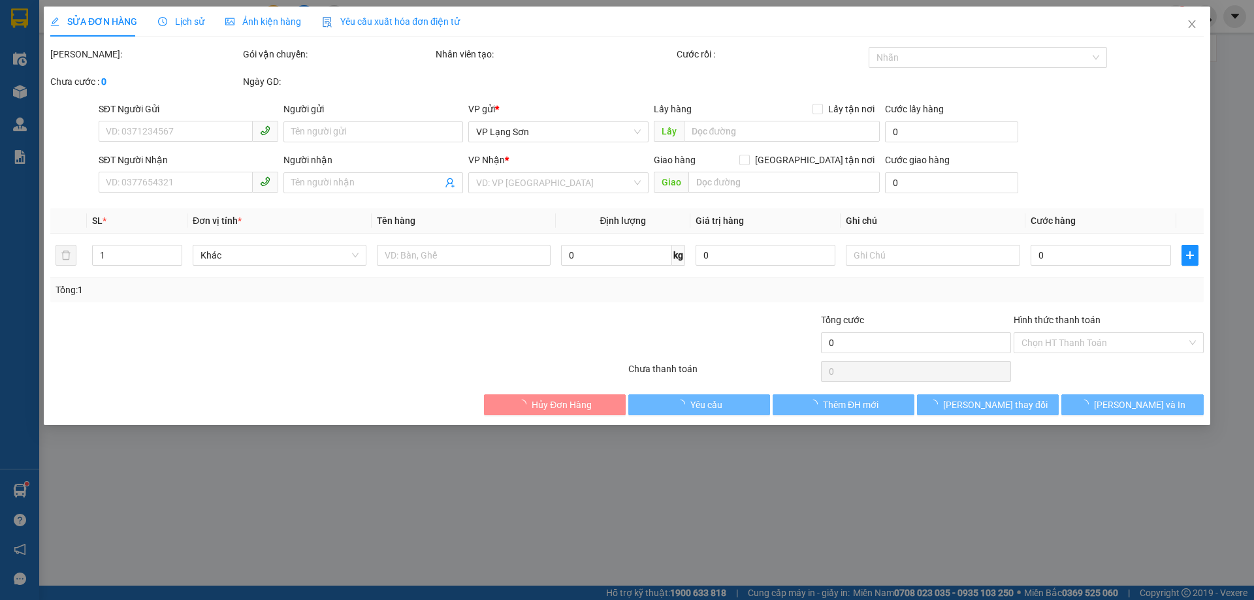
type input "0374867568"
type input "A"
checkbox input "true"
type input "356 PHAI VỆ"
type input "0845888817"
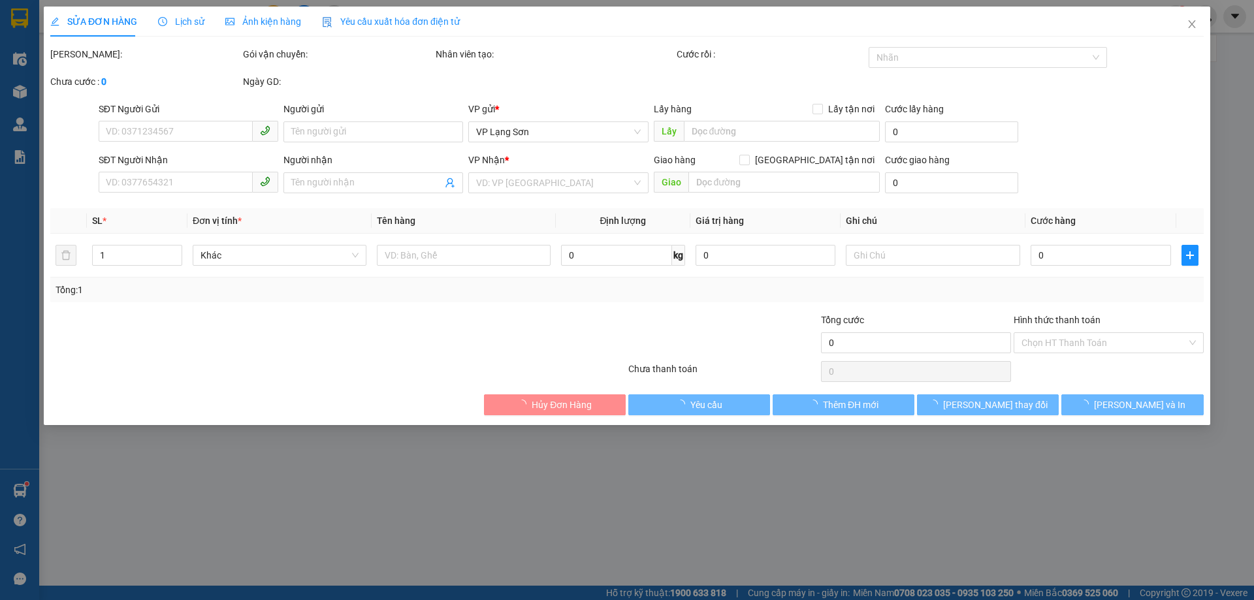
type input "B"
checkbox input "true"
type input "15 [PERSON_NAME]"
type input "100.000"
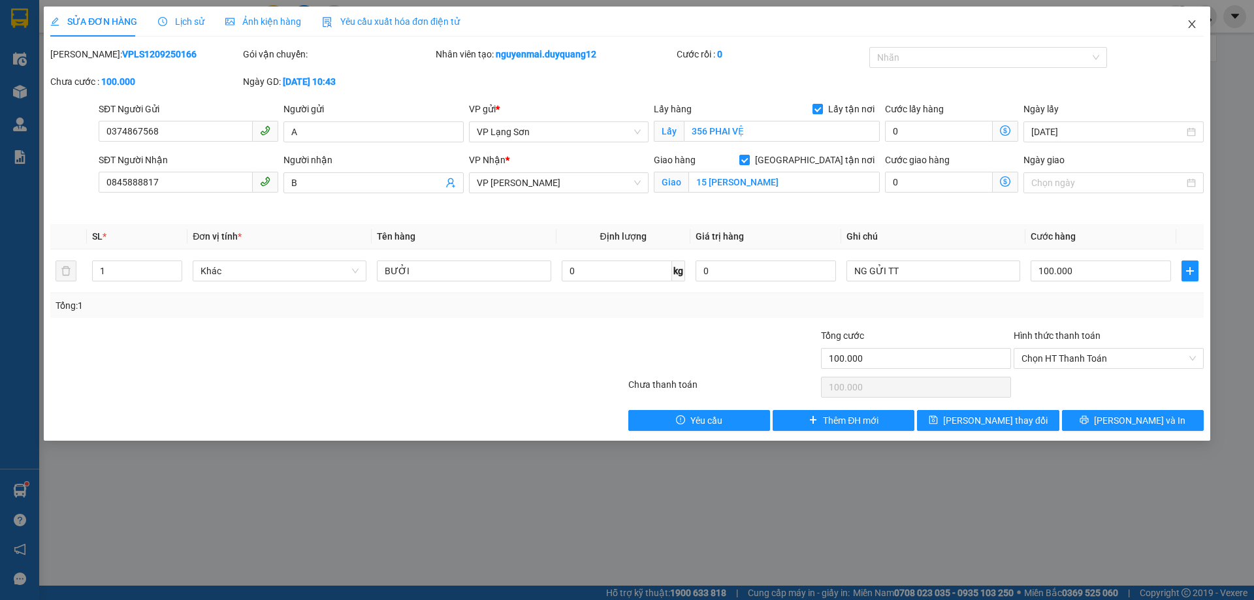
click at [1191, 25] on icon "close" at bounding box center [1191, 24] width 7 height 8
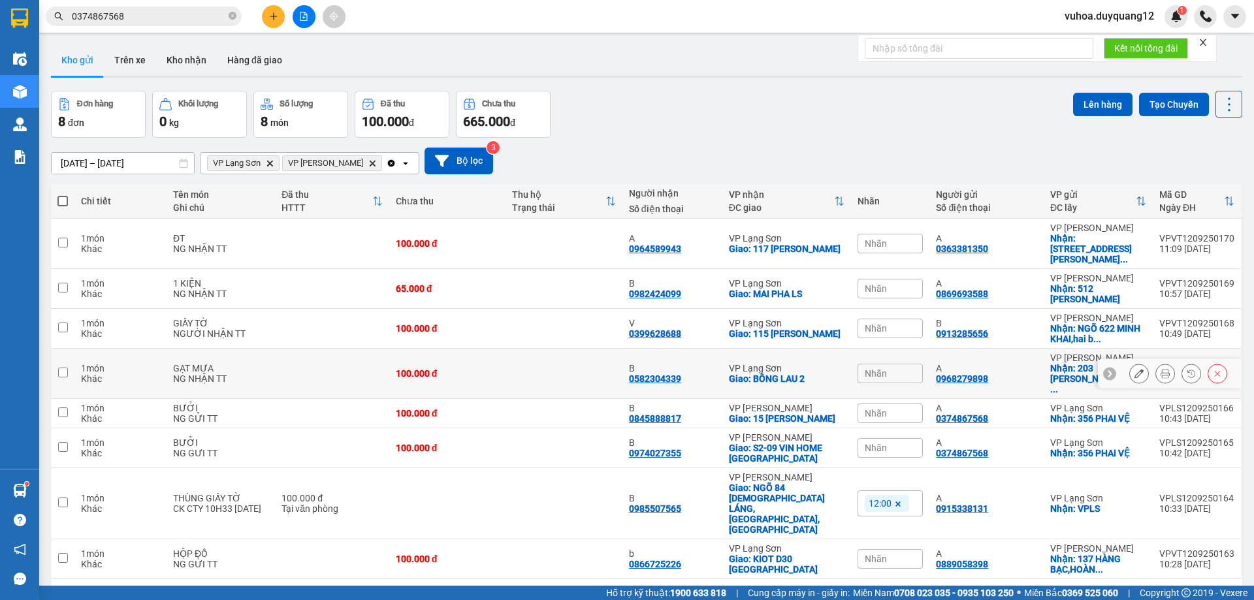
click at [1105, 369] on icon at bounding box center [1109, 373] width 9 height 9
click at [1103, 407] on div at bounding box center [1109, 413] width 13 height 13
drag, startPoint x: 935, startPoint y: 398, endPoint x: 1137, endPoint y: 406, distance: 202.0
click at [1139, 404] on tr "1 món Khác BƯỞI NG GỬI TT 100.000 đ B 0845888817 VP [PERSON_NAME]: 15 NGỌC HỒI …" at bounding box center [646, 413] width 1191 height 29
checkbox input "true"
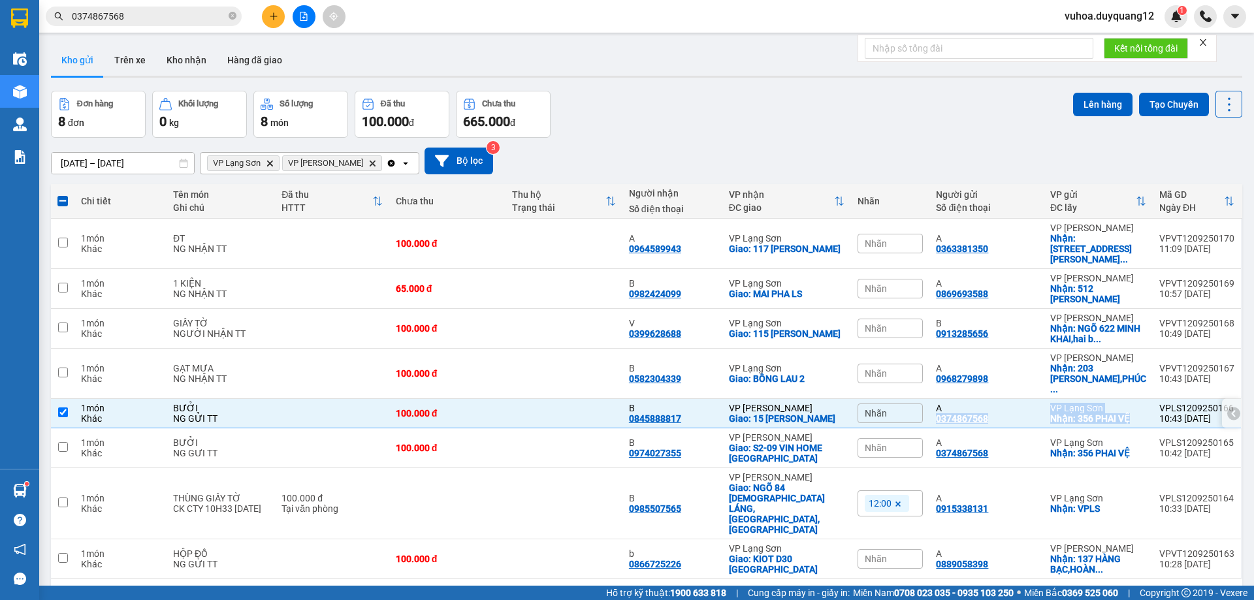
copy tr "0374867568 VP Lạng Sơn Nhận: 356 PHAI VỆ"
click at [894, 404] on div "Nhãn" at bounding box center [890, 414] width 65 height 20
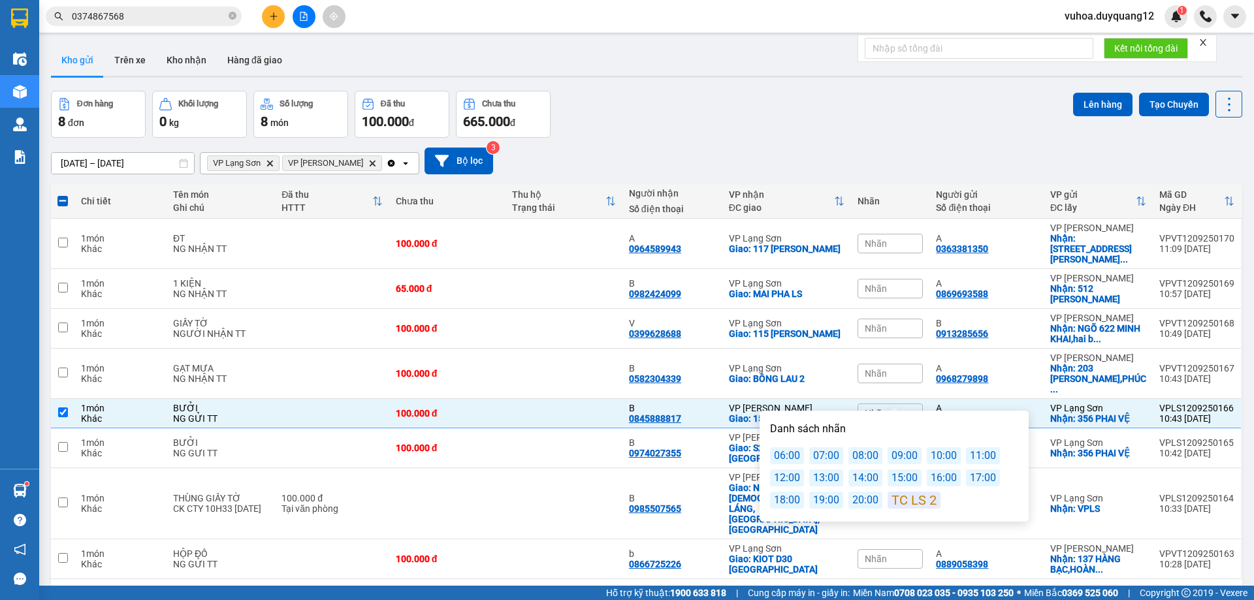
click at [826, 480] on div "13:00" at bounding box center [826, 478] width 34 height 17
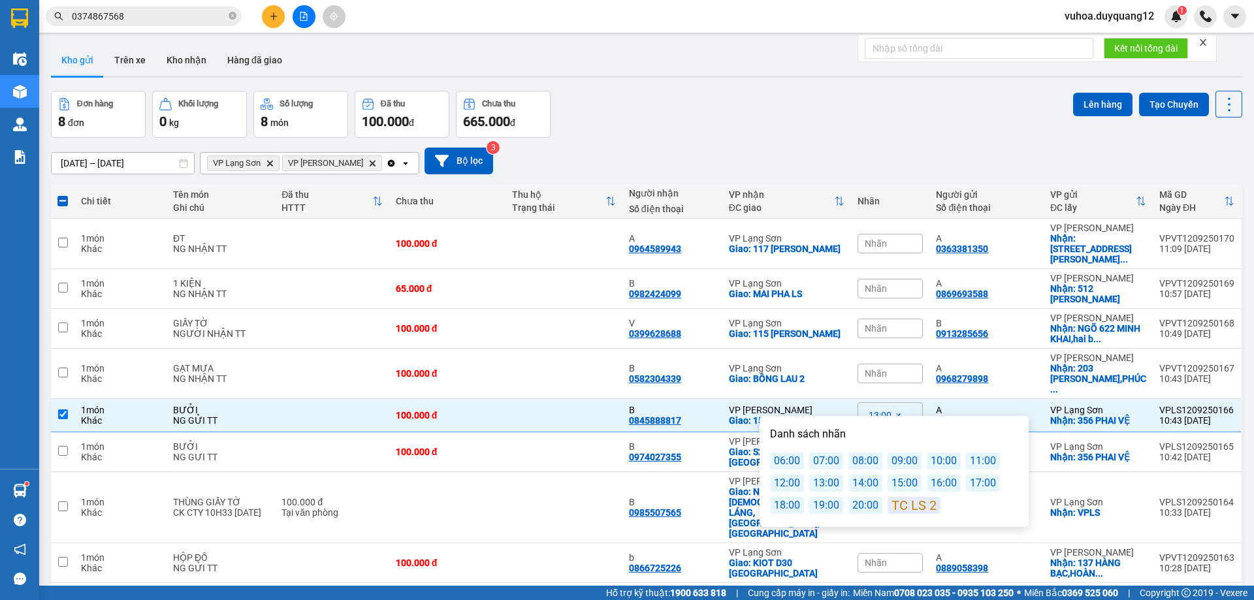
click at [907, 135] on div "Đơn hàng 8 đơn Khối lượng 0 kg Số lượng 8 món Đã thu 100.000 đ Chưa thu 665.000…" at bounding box center [646, 114] width 1191 height 47
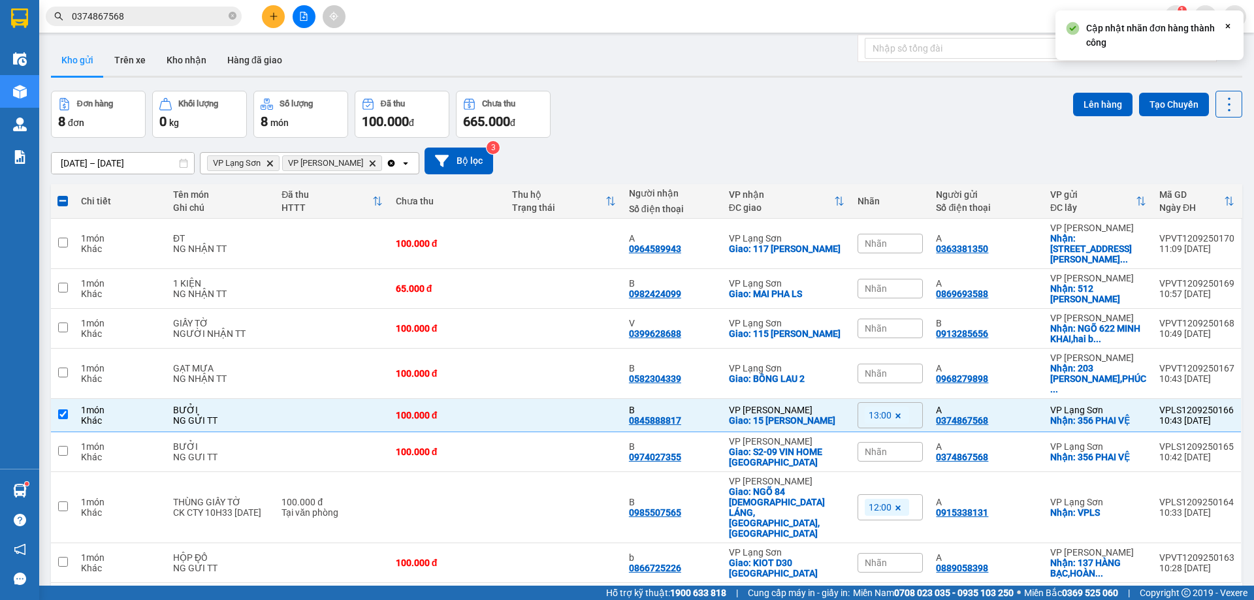
click at [901, 442] on div "Nhãn" at bounding box center [890, 452] width 65 height 20
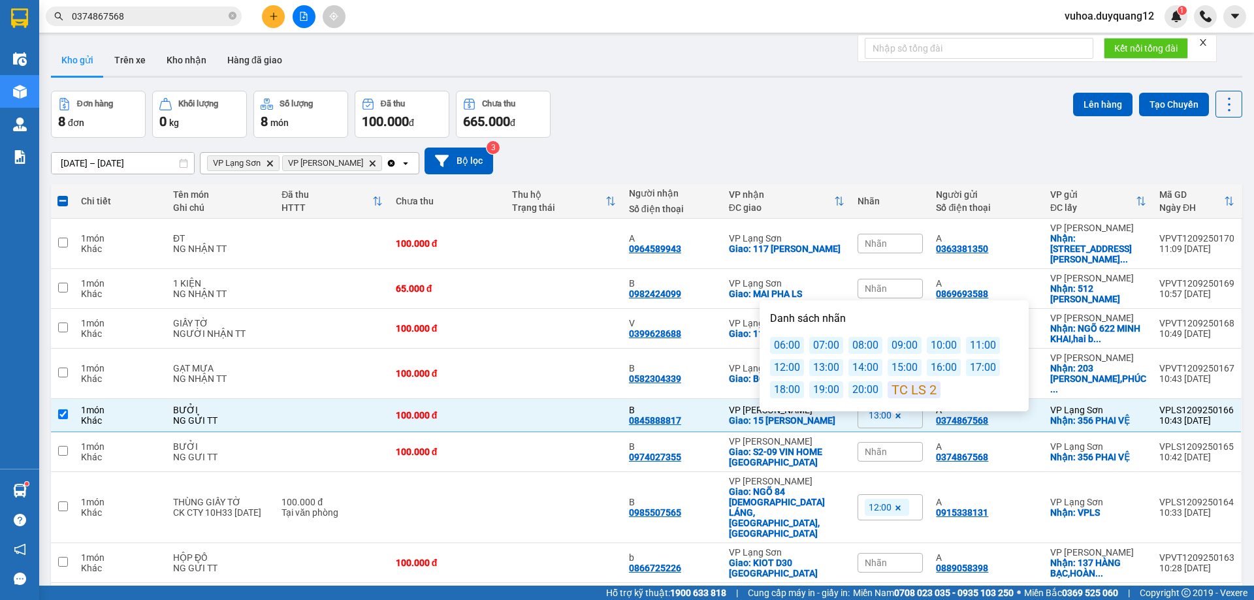
click at [822, 368] on div "13:00" at bounding box center [826, 367] width 34 height 17
click at [886, 146] on div "[DATE] – [DATE] Press the down arrow key to interact with the calendar and sele…" at bounding box center [646, 161] width 1191 height 46
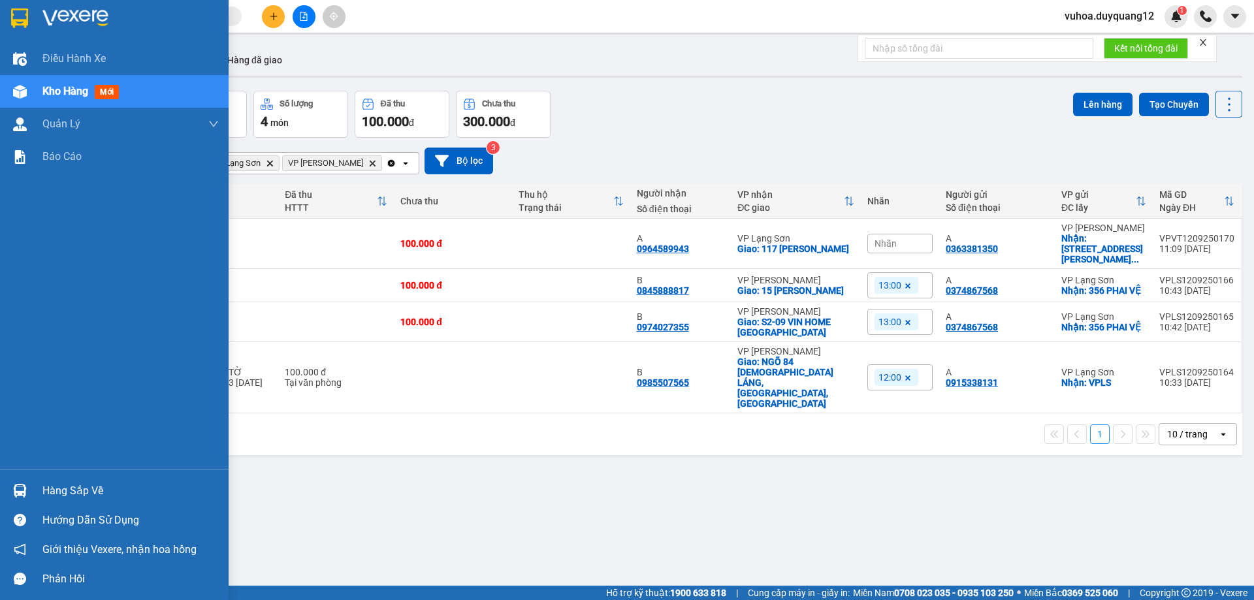
click at [63, 491] on div "Hàng sắp về" at bounding box center [130, 491] width 176 height 20
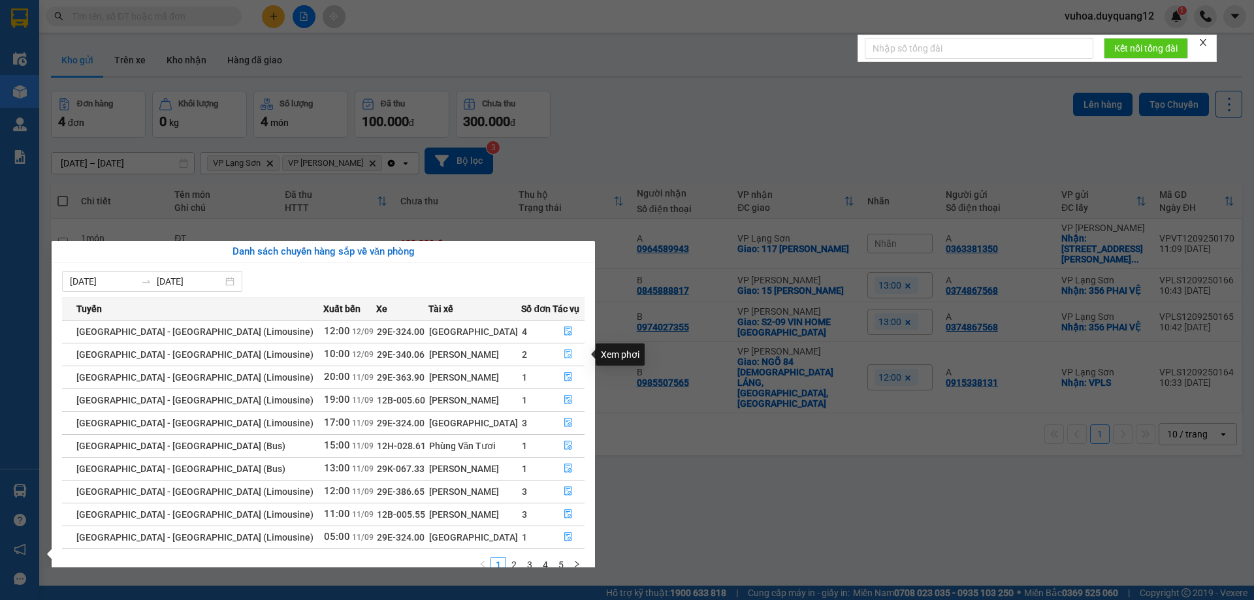
click at [565, 353] on icon "file-done" at bounding box center [569, 354] width 8 height 9
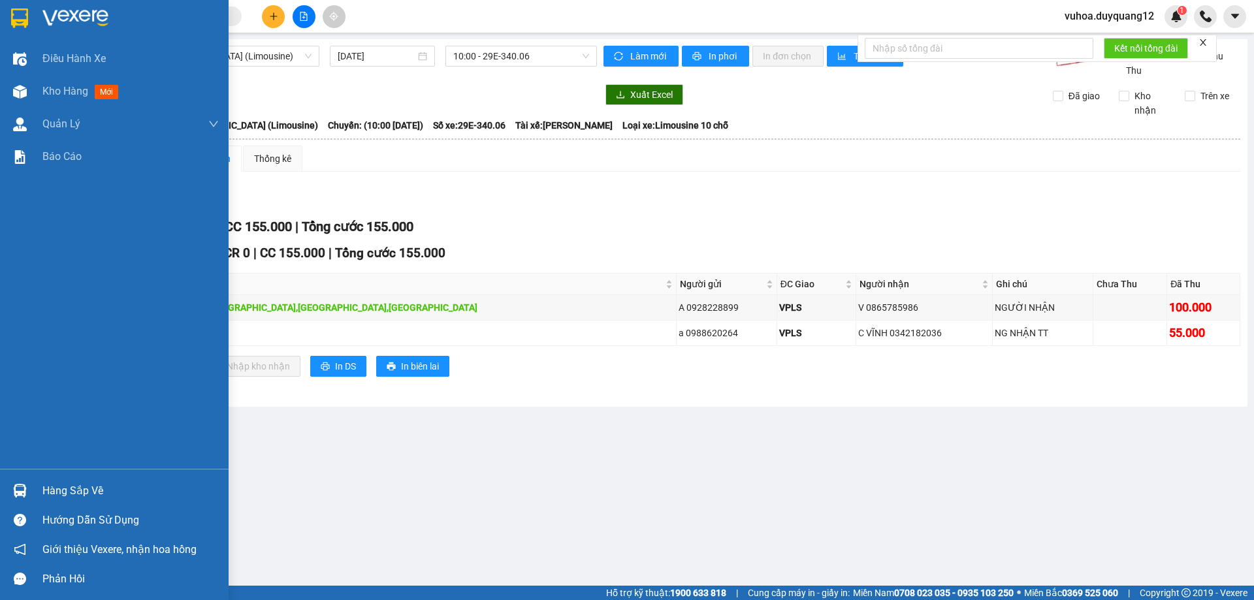
click at [100, 488] on div "Hàng sắp về" at bounding box center [130, 491] width 176 height 20
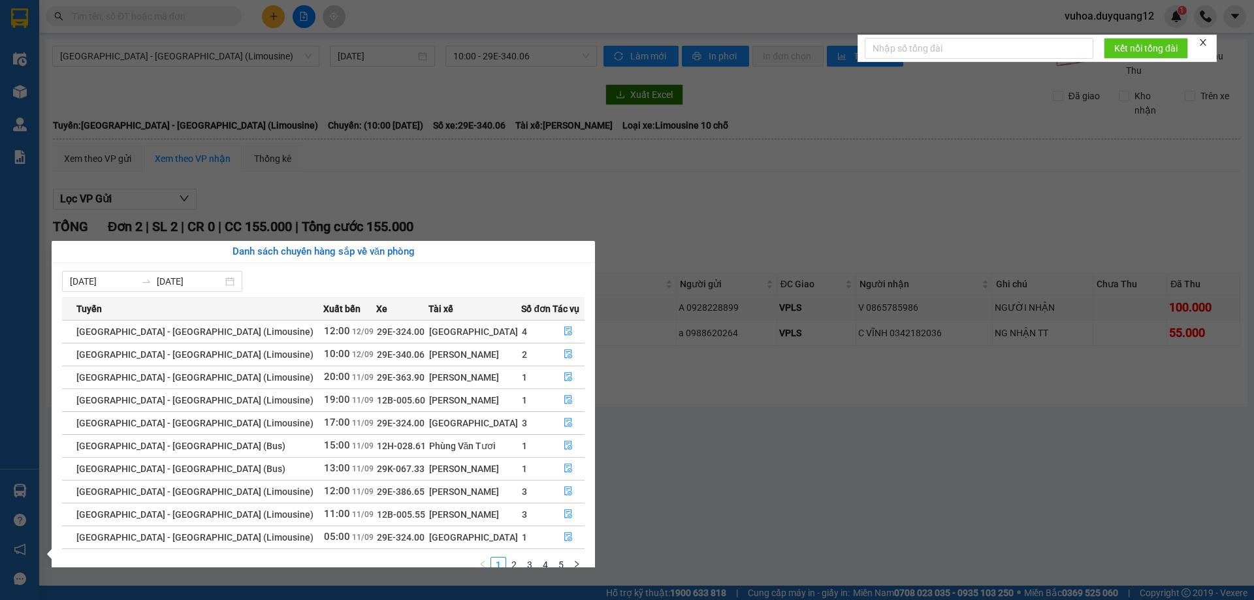
click at [754, 204] on section "Kết quả tìm kiếm ( 0 ) Bộ lọc No Data vuhoa.duyquang12 1 Điều hành xe Kho hàng …" at bounding box center [627, 300] width 1254 height 600
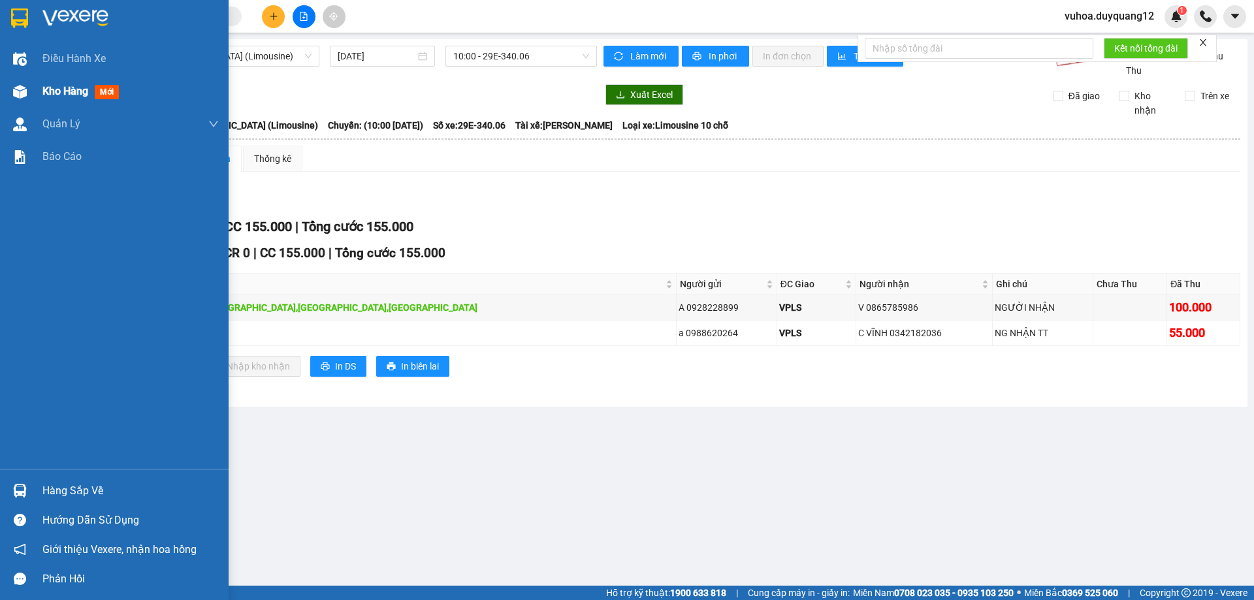
click at [66, 97] on span "Kho hàng" at bounding box center [65, 91] width 46 height 12
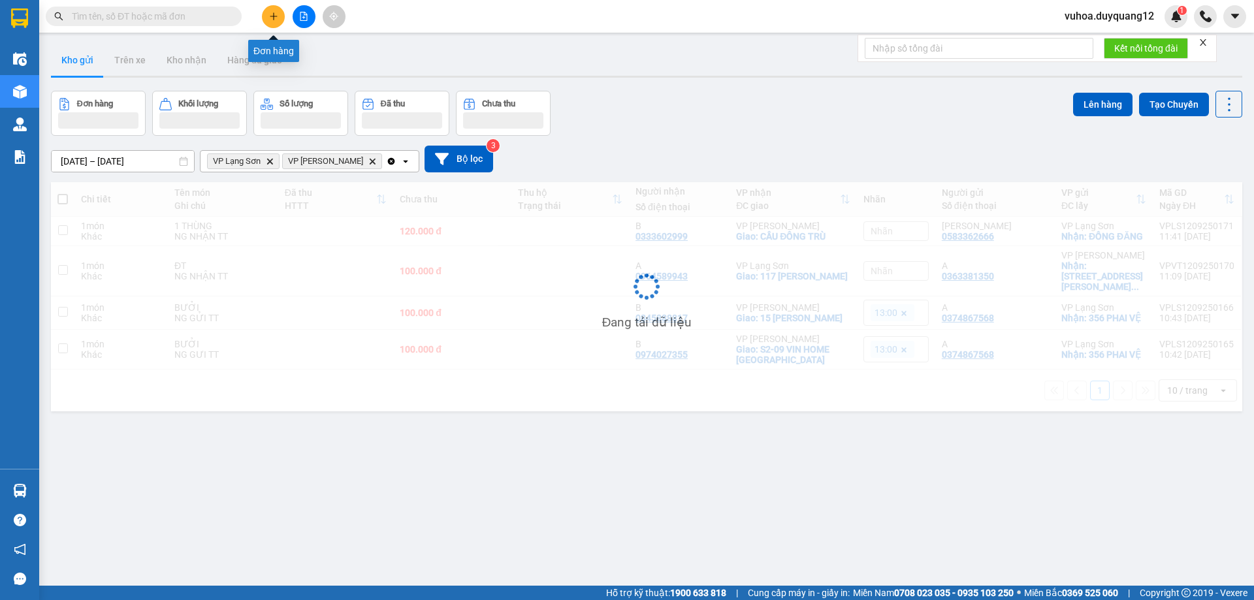
click at [276, 20] on icon "plus" at bounding box center [273, 16] width 9 height 9
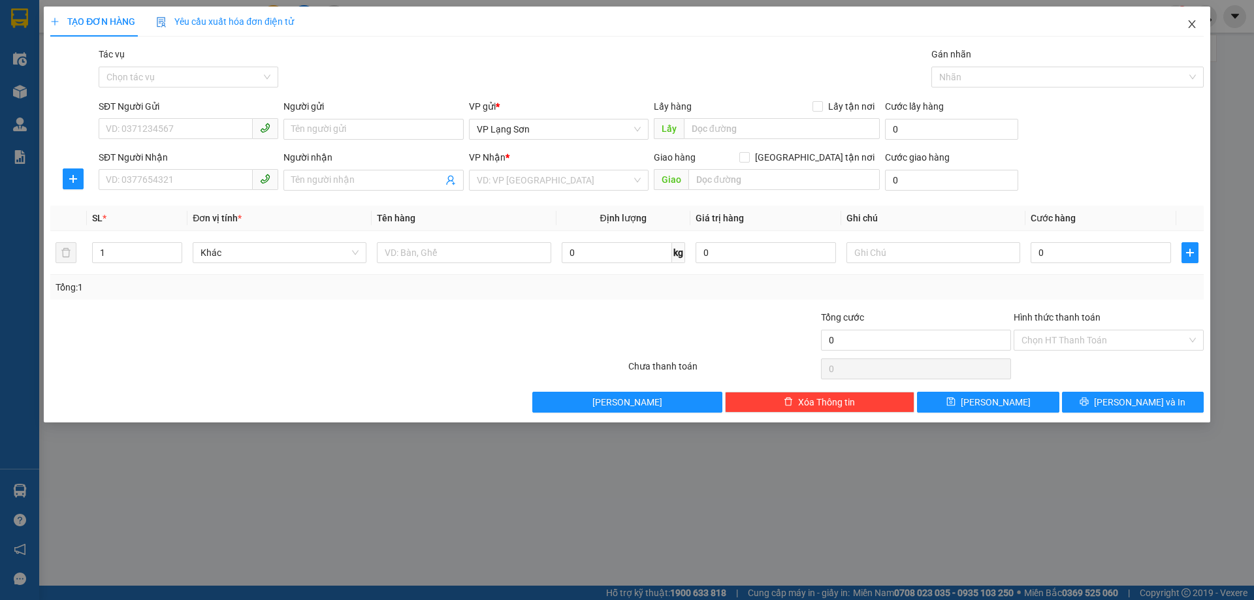
drag, startPoint x: 1183, startPoint y: 24, endPoint x: 1179, endPoint y: 31, distance: 8.2
click at [1187, 25] on span "Close" at bounding box center [1192, 25] width 37 height 37
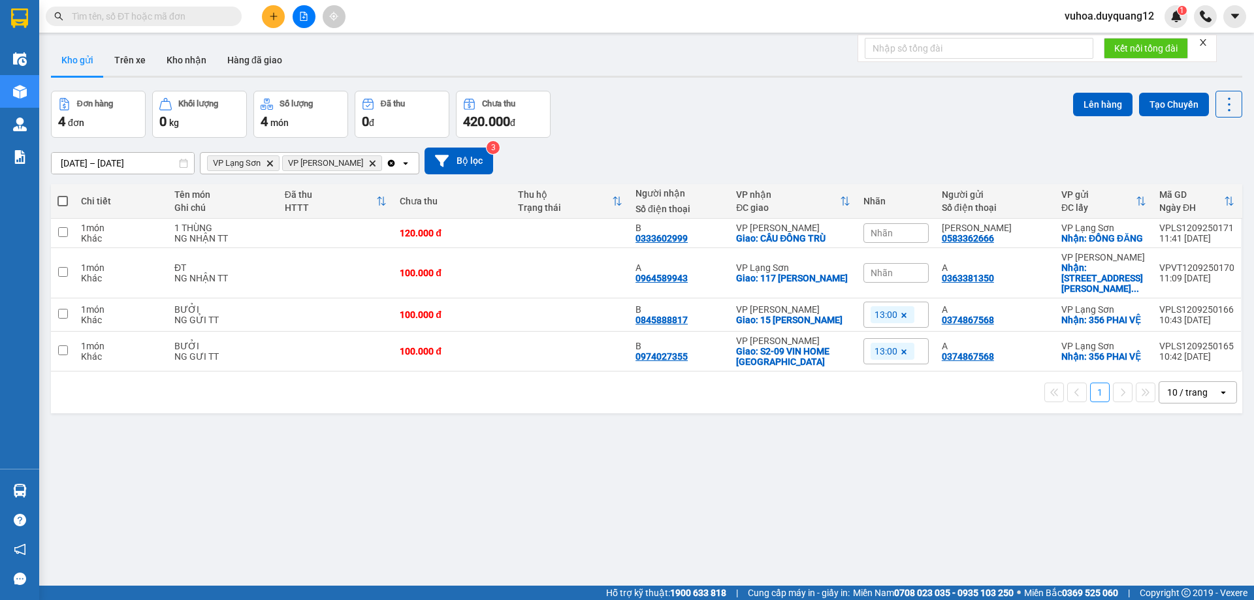
click at [196, 15] on input "text" at bounding box center [149, 16] width 154 height 14
paste input "0915995362"
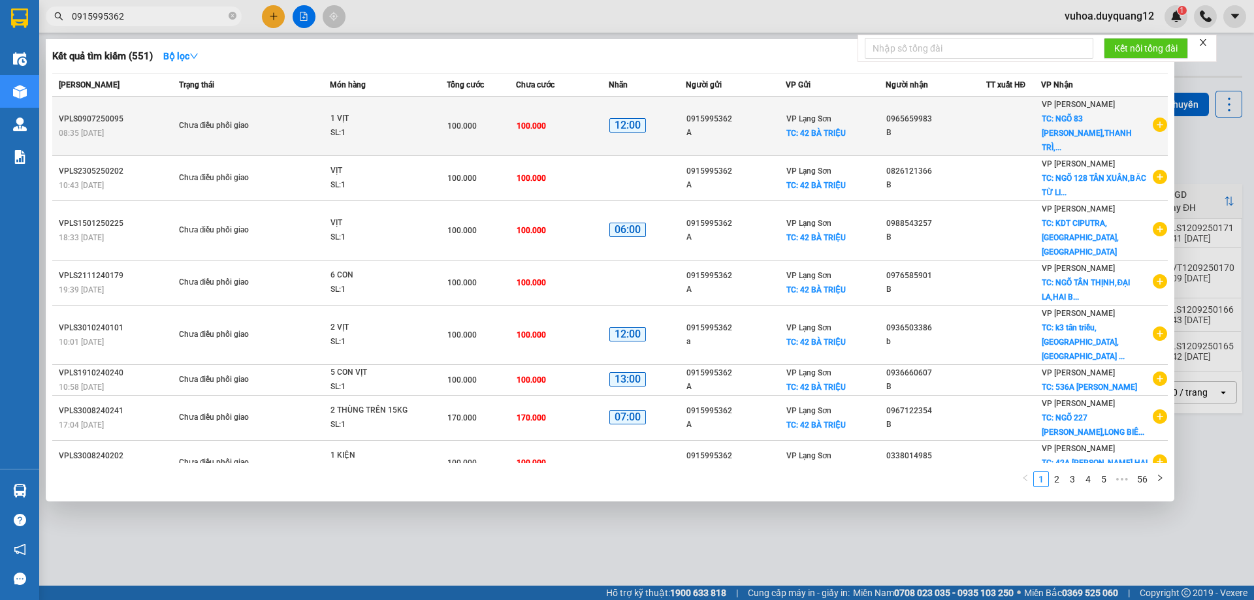
type input "0915995362"
click at [1153, 118] on icon "plus-circle" at bounding box center [1160, 125] width 14 height 14
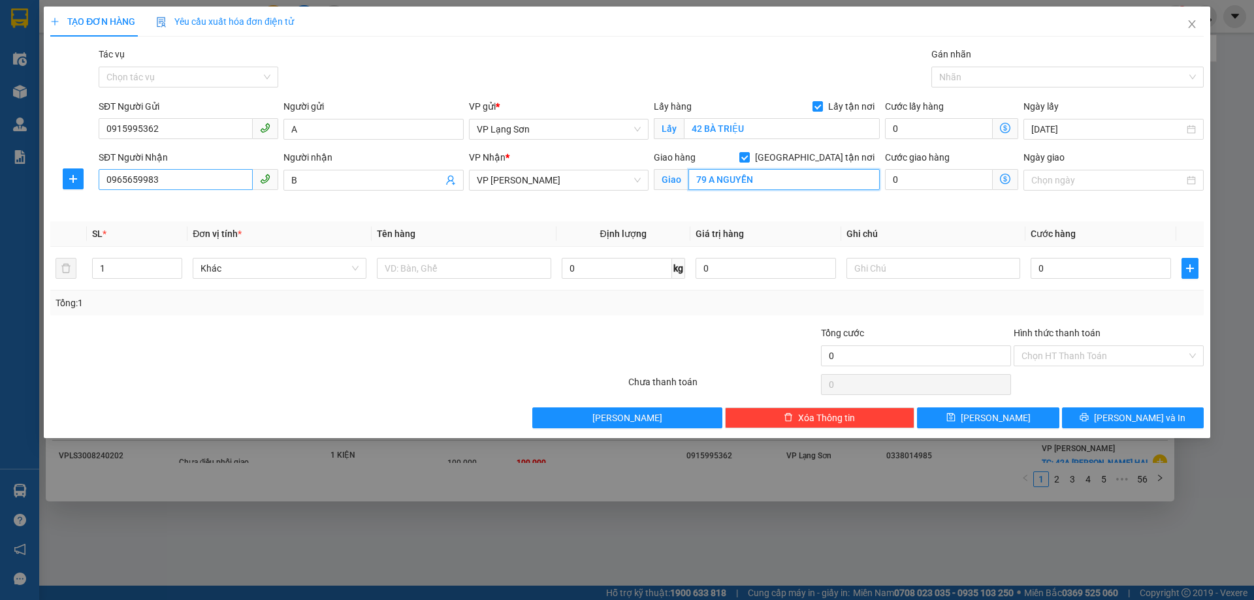
type input "79 A NGUYỄN"
drag, startPoint x: 161, startPoint y: 184, endPoint x: 62, endPoint y: 181, distance: 99.3
click at [61, 184] on div "SĐT Người Nhận 0965659983 0965659983 Người nhận B VP Nhận * VP Minh Khai Giao h…" at bounding box center [627, 180] width 1156 height 61
type input "0903448825"
click at [798, 183] on input "79 A NGUYỄN" at bounding box center [783, 179] width 191 height 21
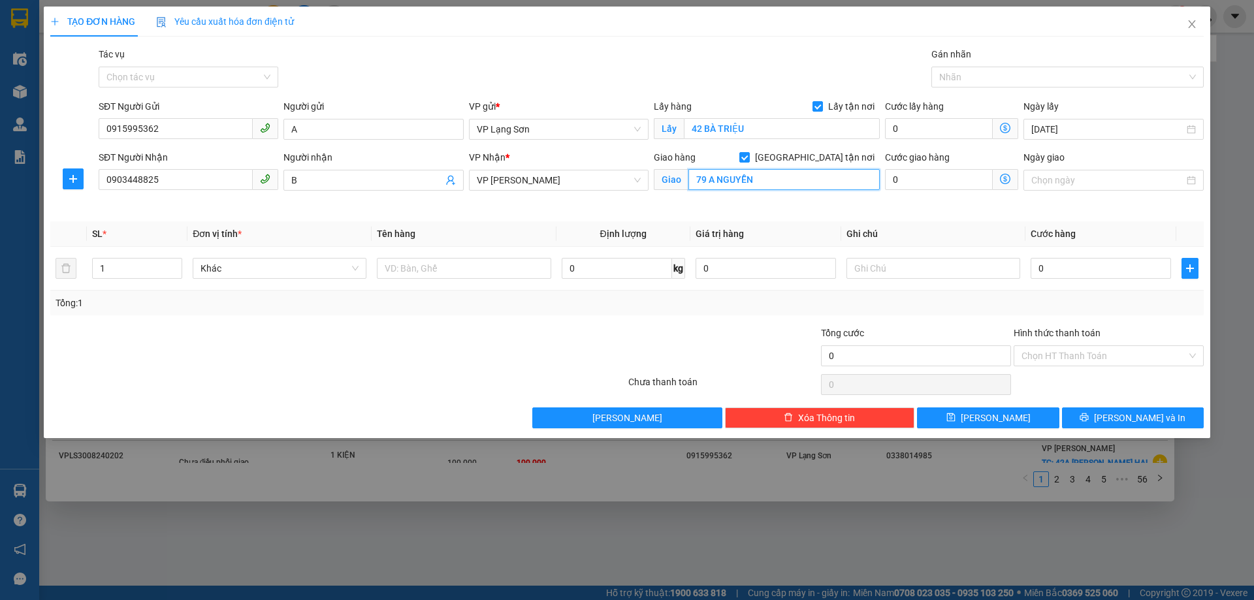
click at [801, 182] on input "79 A NGUYỄN" at bounding box center [783, 179] width 191 height 21
type input "79 A NGUYỄN THÁI HỌC"
click at [1076, 276] on input "0" at bounding box center [1101, 268] width 140 height 21
type input "1"
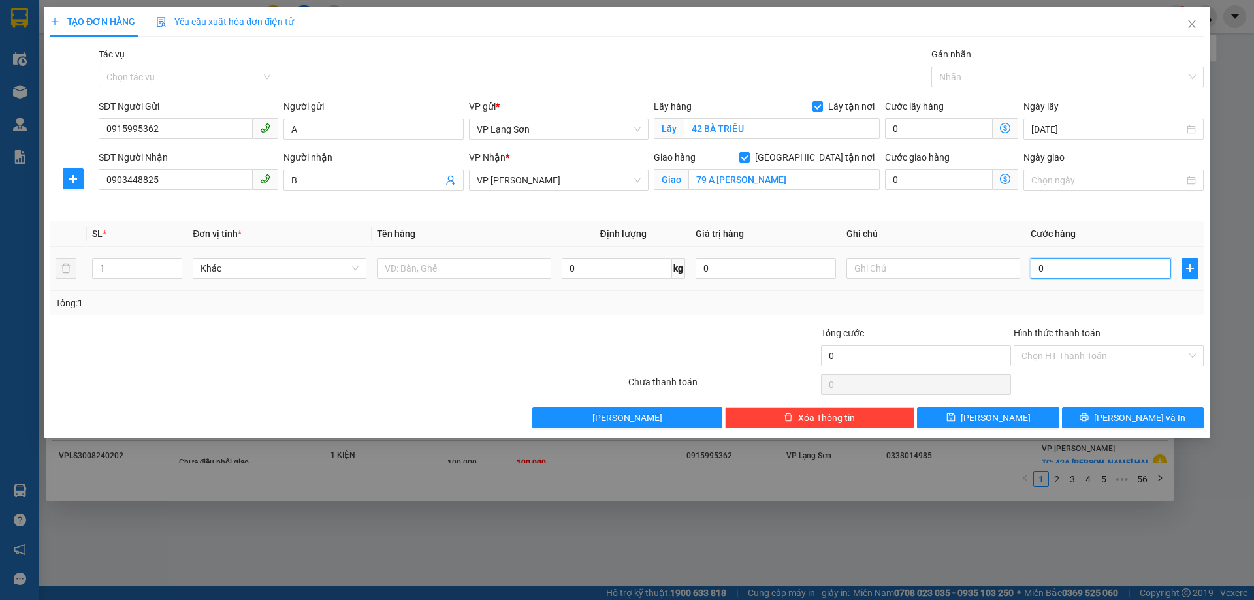
type input "1"
type input "10"
type input "100"
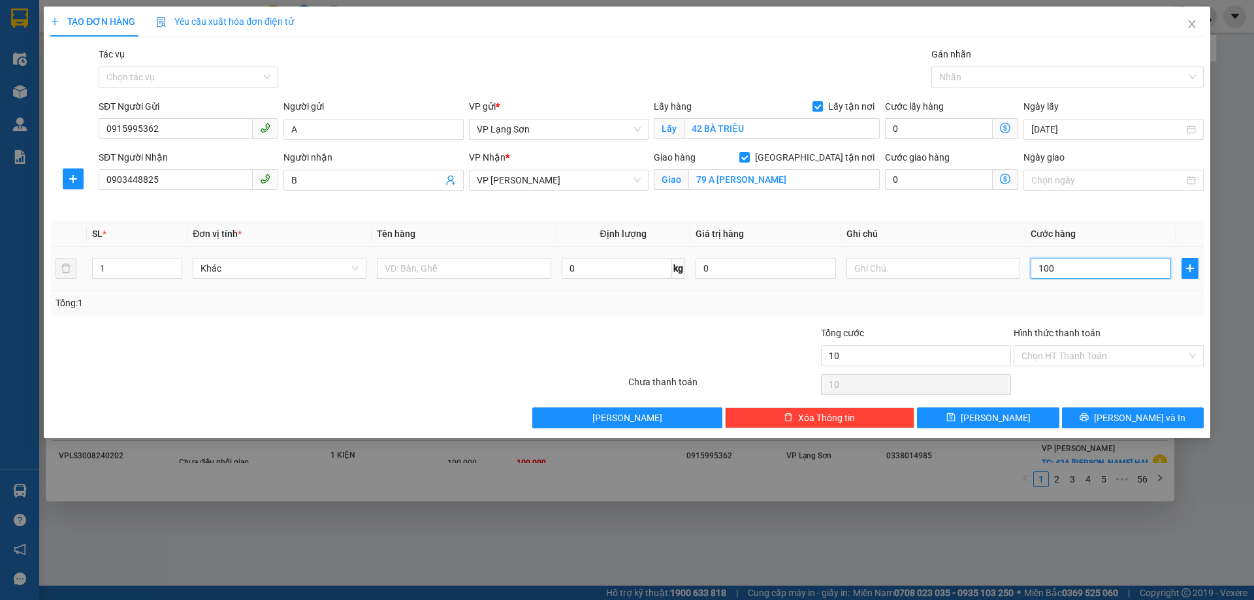
type input "100"
type input "100.000"
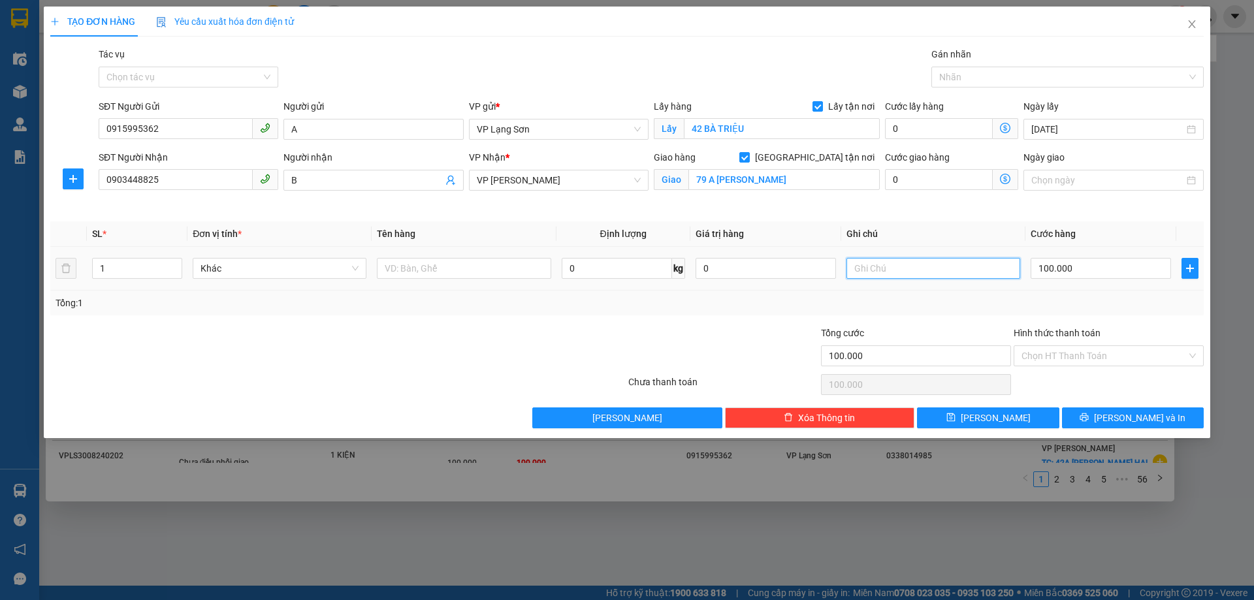
click at [895, 267] on input "text" at bounding box center [934, 268] width 174 height 21
type input "NG GỬI TT"
click at [420, 261] on input "text" at bounding box center [464, 268] width 174 height 21
type input "HOA QUẢ"
click at [972, 414] on button "[PERSON_NAME]" at bounding box center [988, 418] width 142 height 21
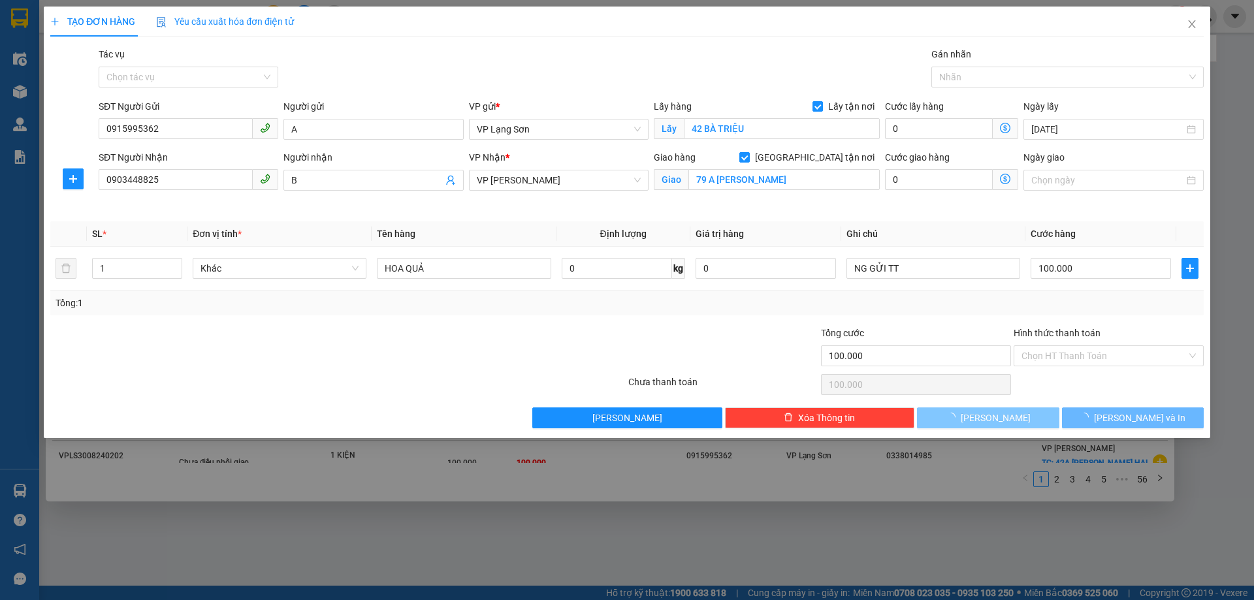
checkbox input "false"
type input "0"
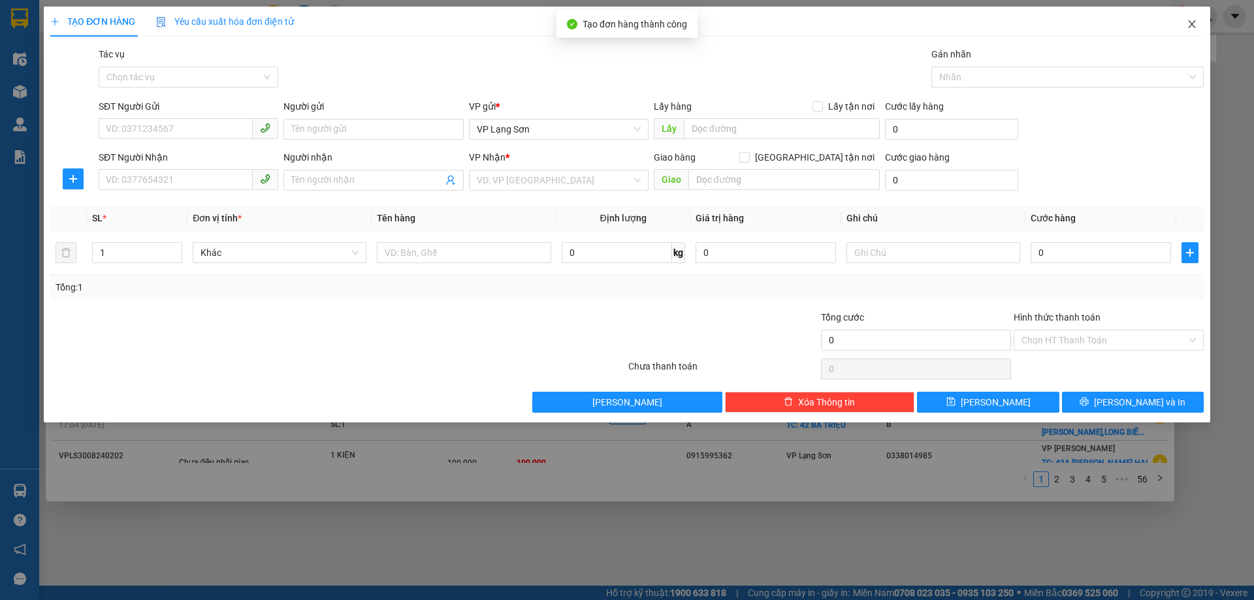
click at [1196, 27] on icon "close" at bounding box center [1192, 24] width 10 height 10
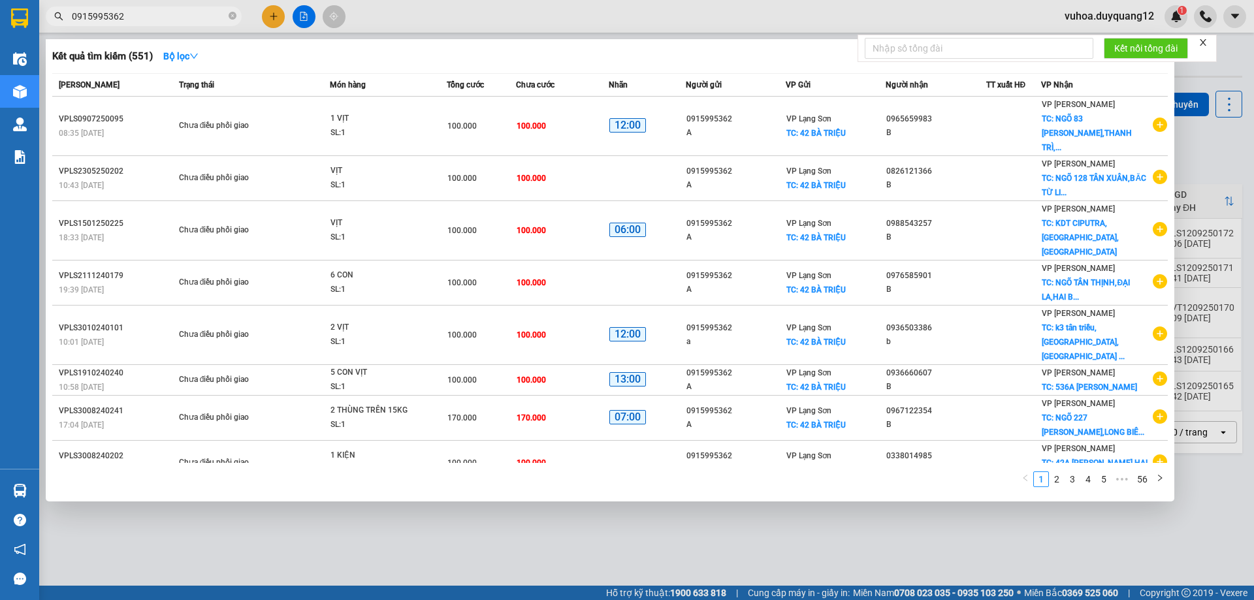
click at [1215, 142] on div at bounding box center [627, 300] width 1254 height 600
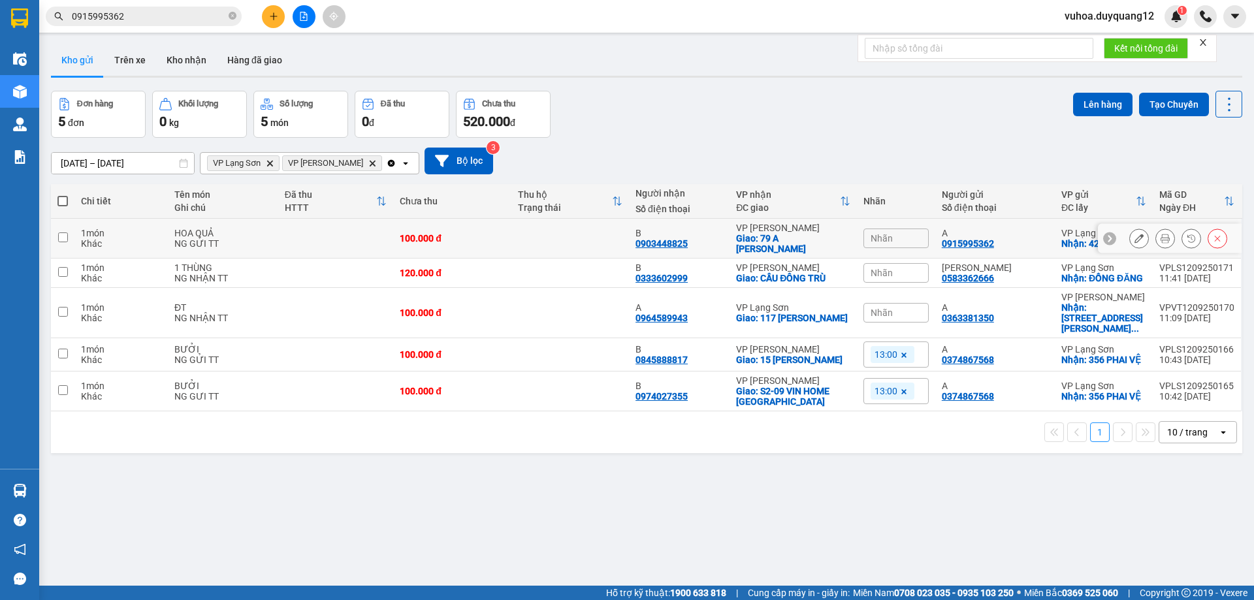
click at [1108, 236] on icon at bounding box center [1110, 238] width 4 height 7
drag, startPoint x: 968, startPoint y: 250, endPoint x: 1139, endPoint y: 246, distance: 171.2
click at [1139, 246] on tr "1 món Khác HOA QUẢ NG GỬI TT 100.000 đ B 0903448825 VP Minh Khai Giao: 79 A NGU…" at bounding box center [646, 239] width 1191 height 40
checkbox input "true"
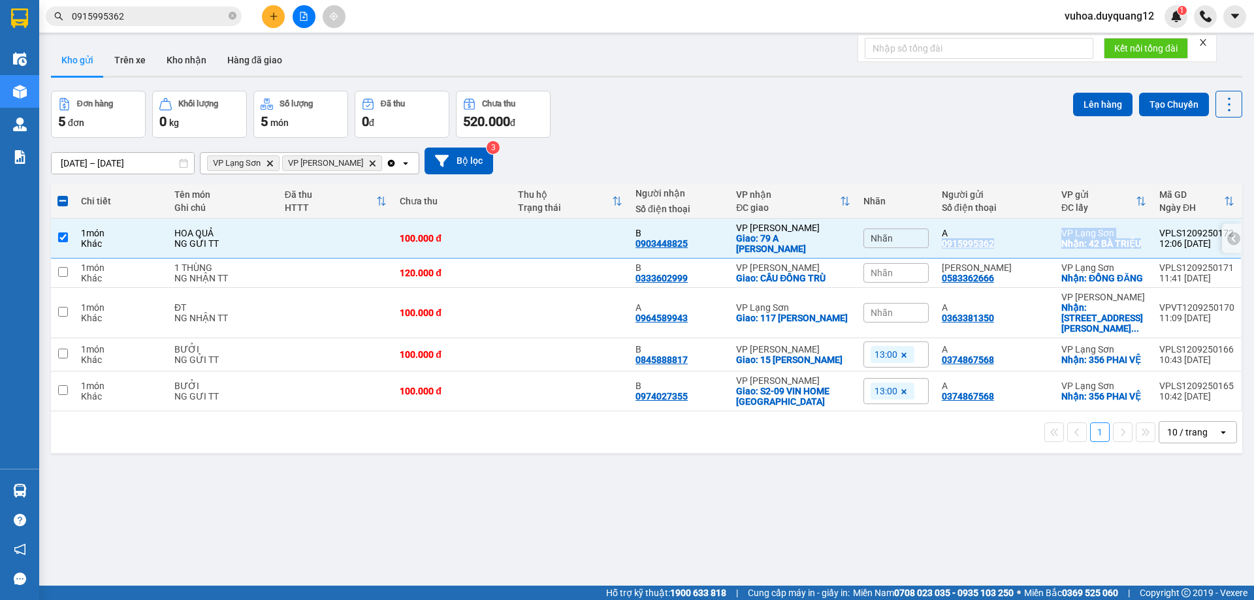
copy tr "0915995362 VP Lạng Sơn Nhận: 42 BÀ TRIỆU"
